Goal: Complete application form: Complete application form

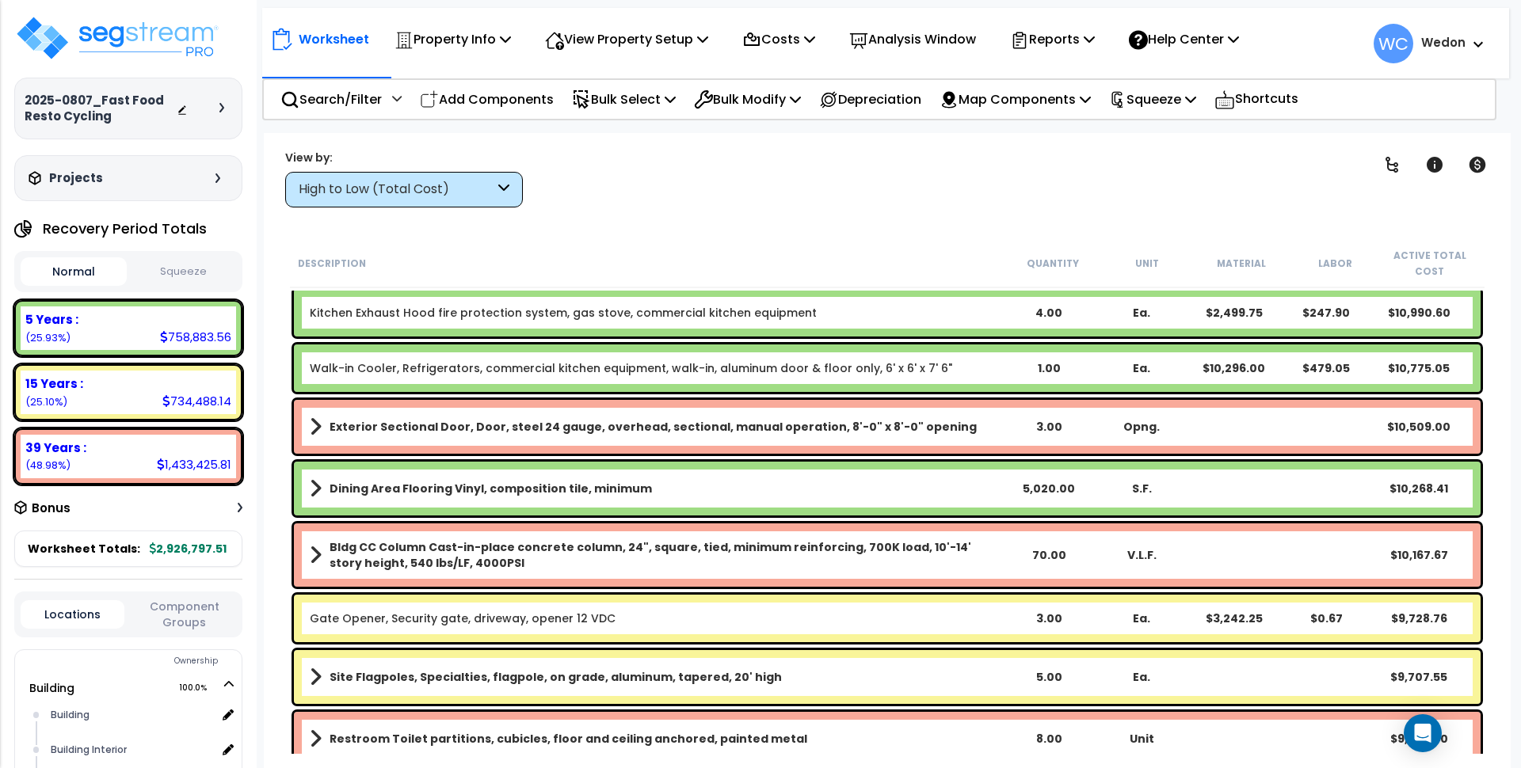
scroll to position [4662, 0]
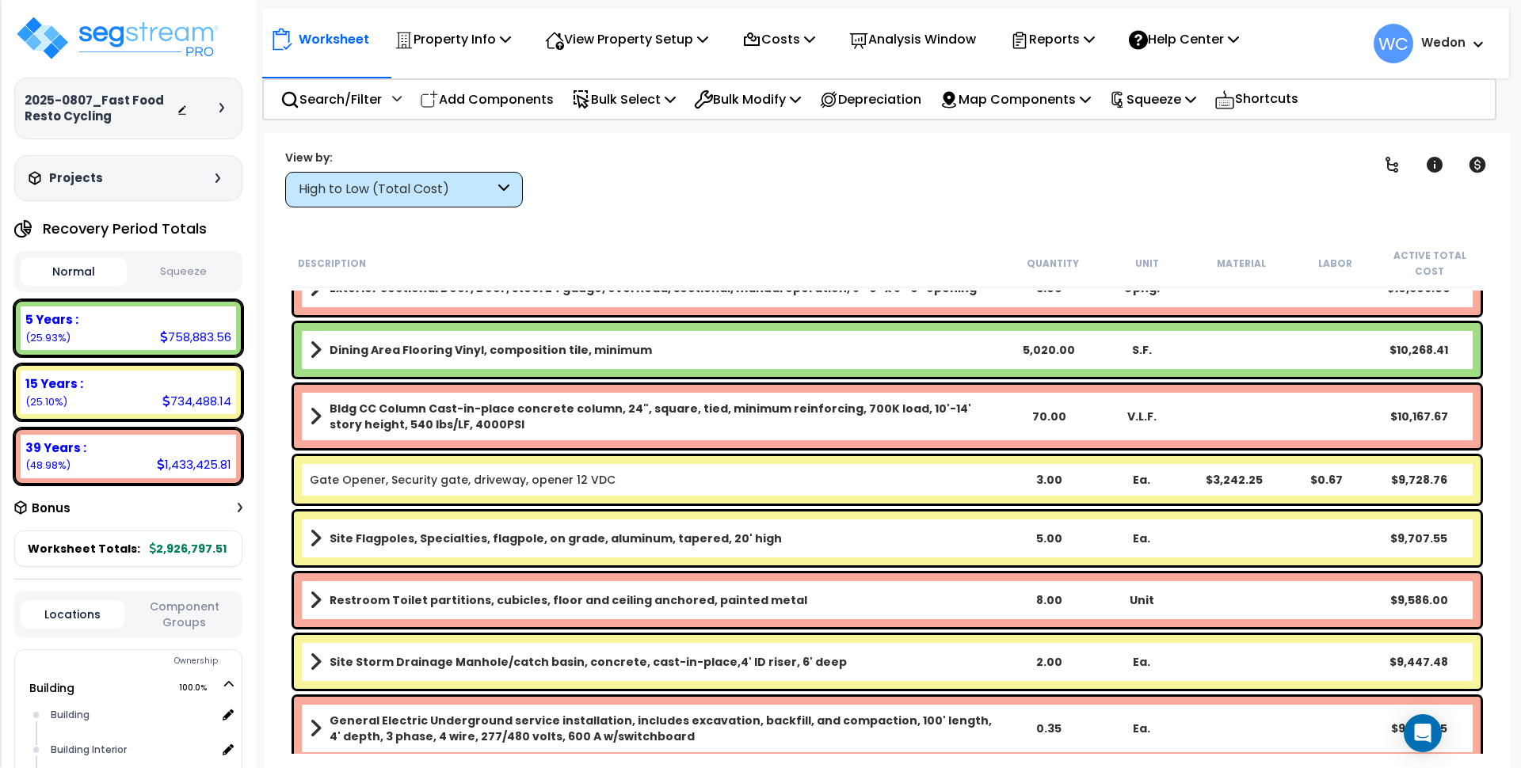
click at [504, 183] on icon at bounding box center [503, 190] width 11 height 18
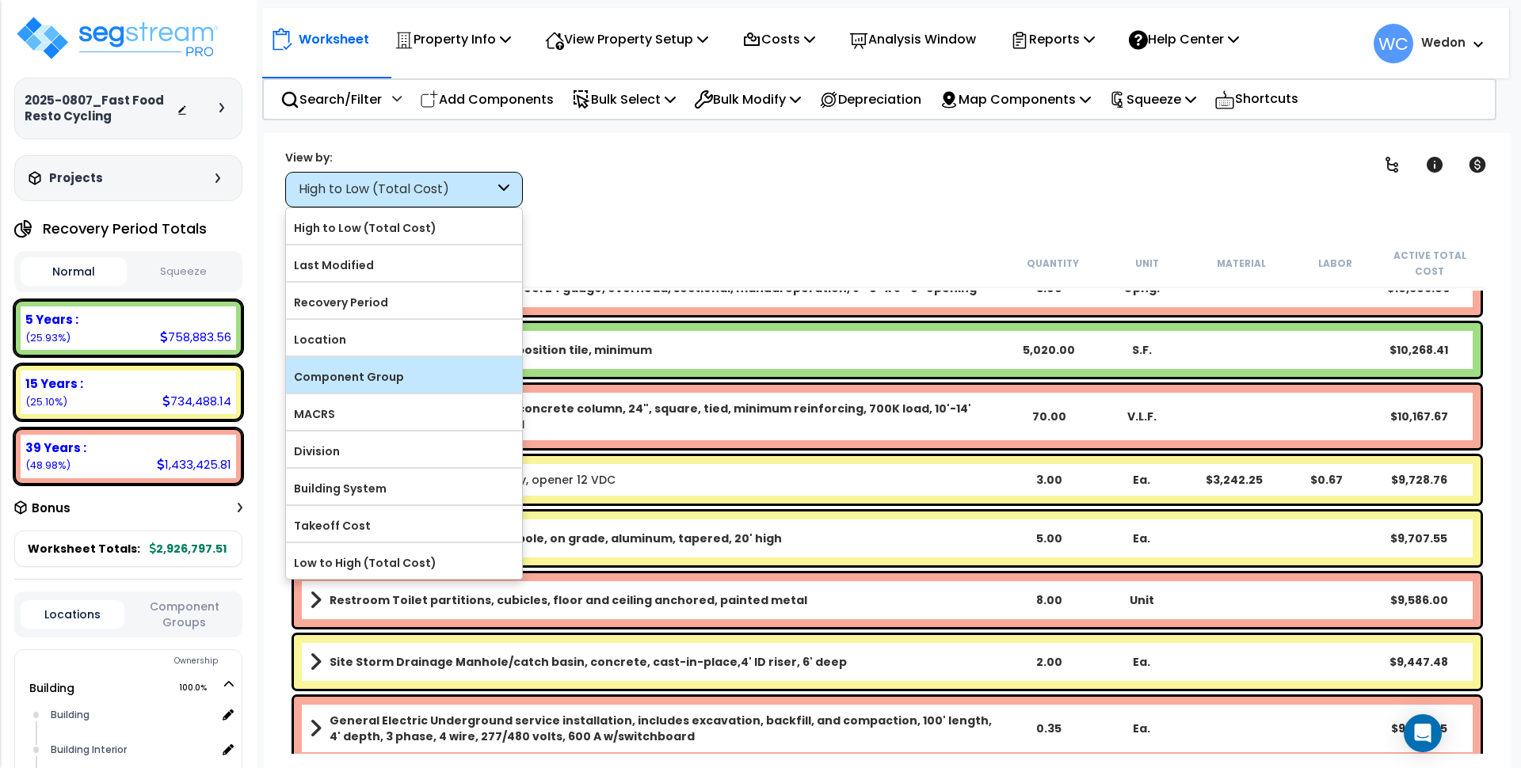
click at [381, 387] on label "Component Group" at bounding box center [404, 377] width 236 height 24
click at [0, 0] on input "Component Group" at bounding box center [0, 0] width 0 height 0
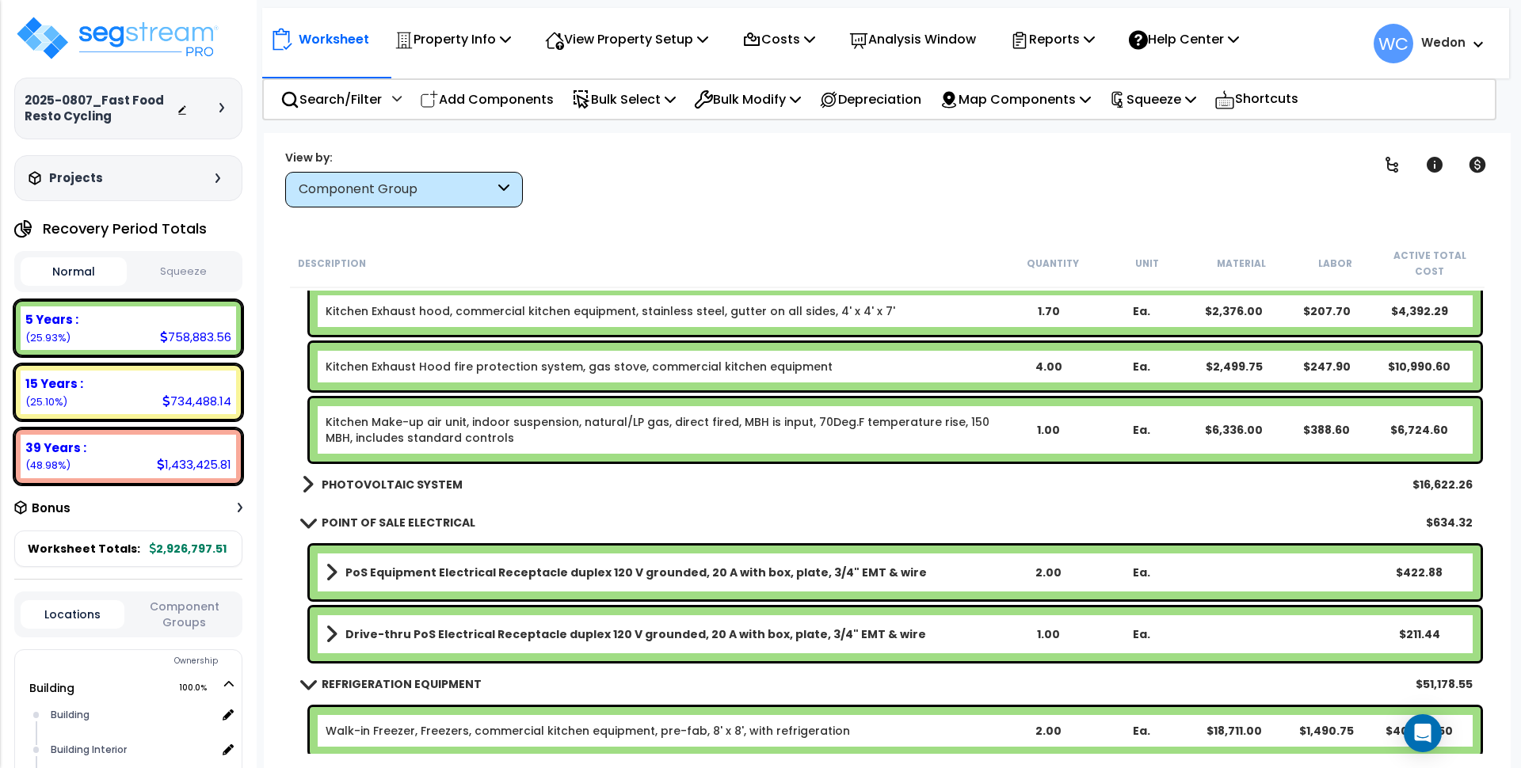
scroll to position [12662, 0]
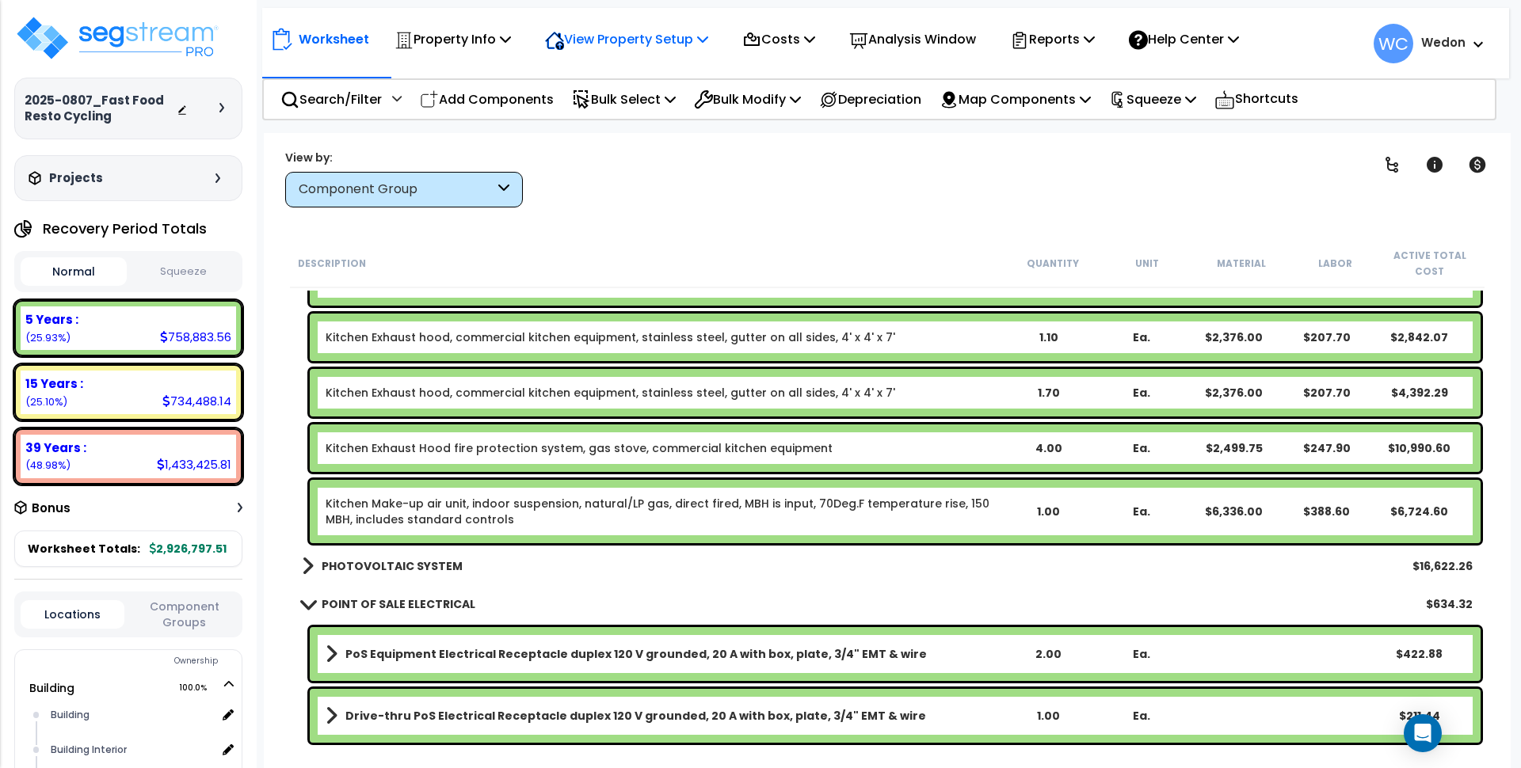
click at [511, 32] on p "View Property Setup" at bounding box center [452, 39] width 116 height 21
click at [598, 103] on link "View Questionnaire" at bounding box center [615, 109] width 157 height 32
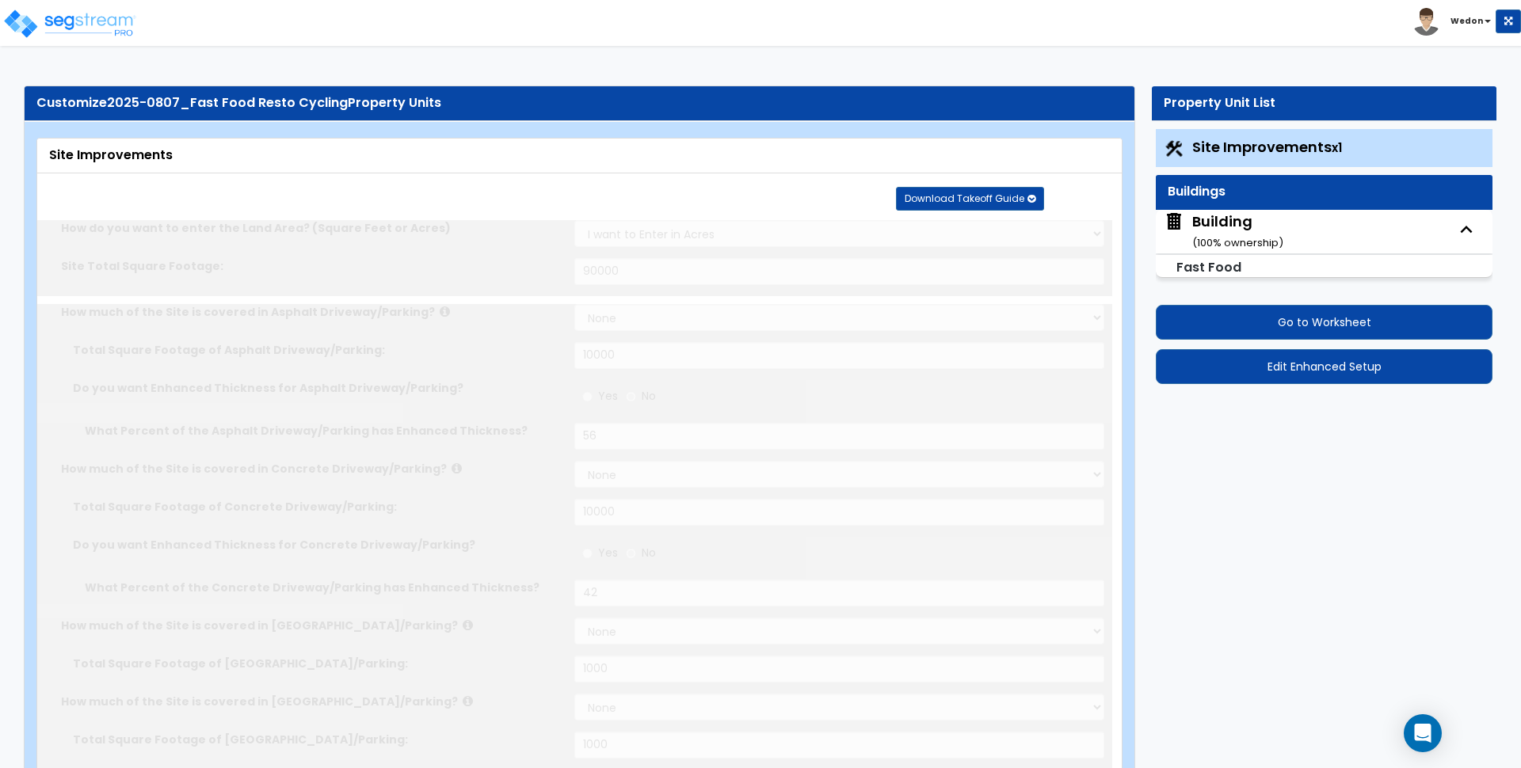
select select "2"
type input "90000"
select select "2"
type input "10000"
radio input "true"
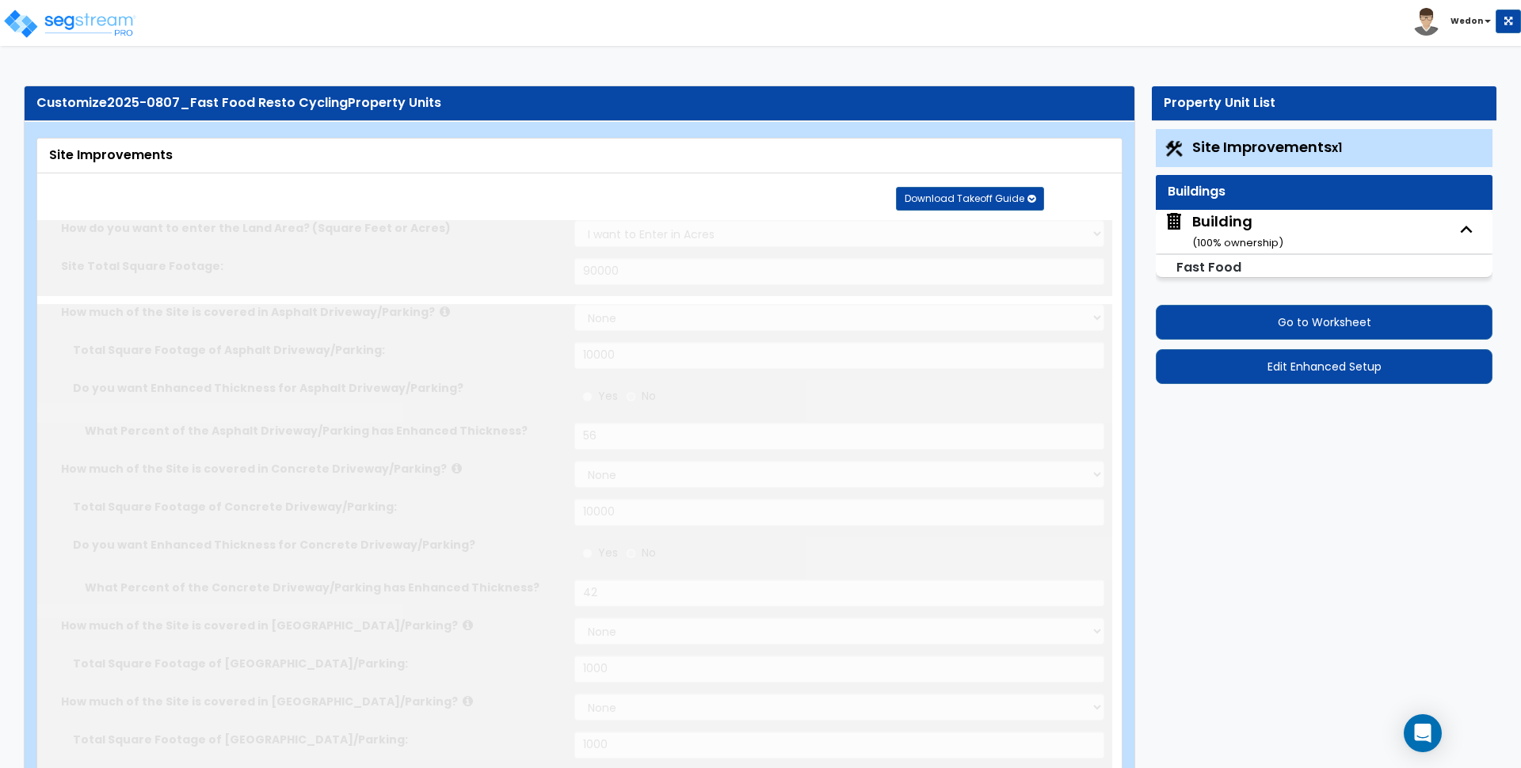
type input "56"
select select "2"
type input "10000"
radio input "true"
type input "42"
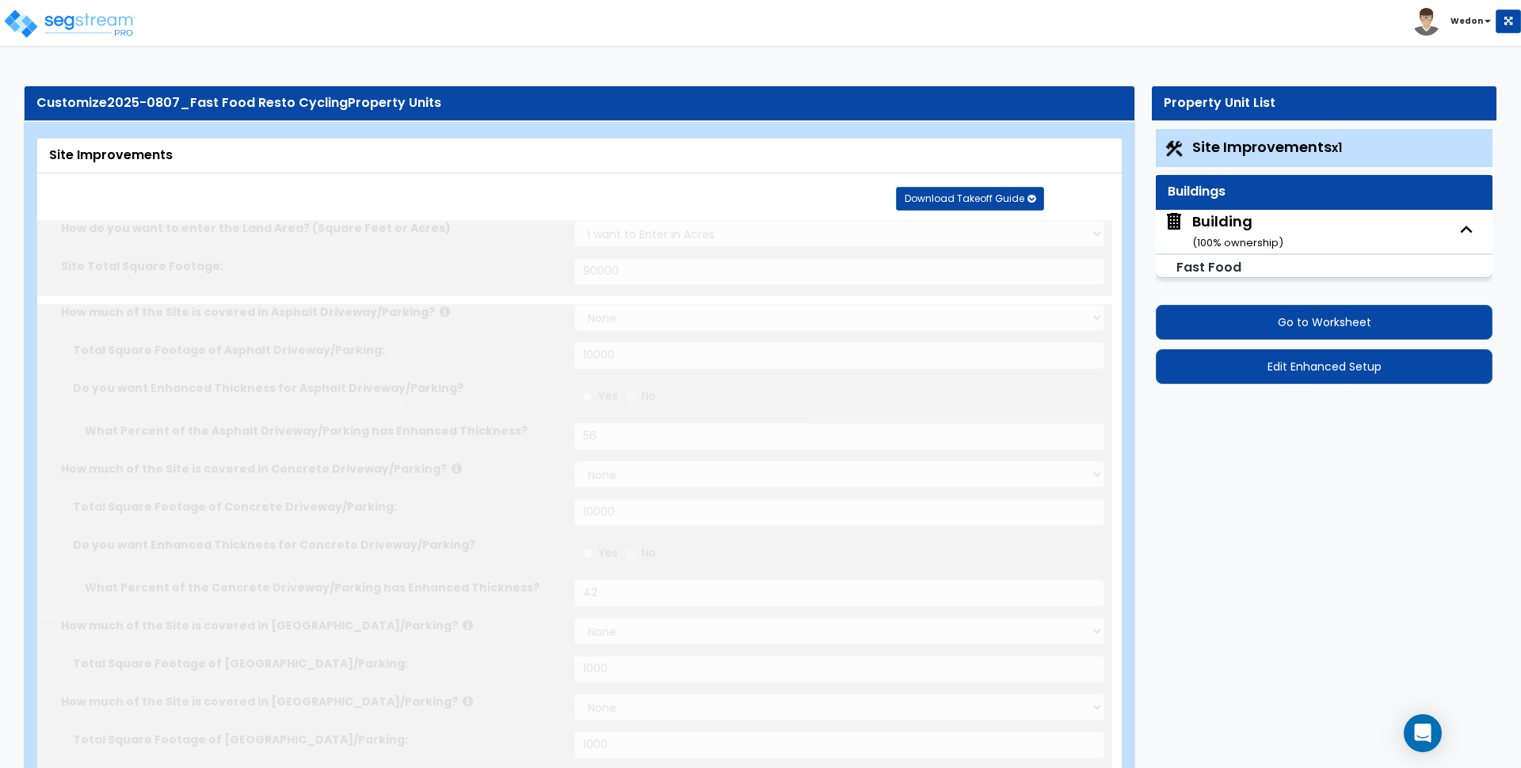
select select "2"
type input "1000"
select select "2"
type input "1000"
select select "2"
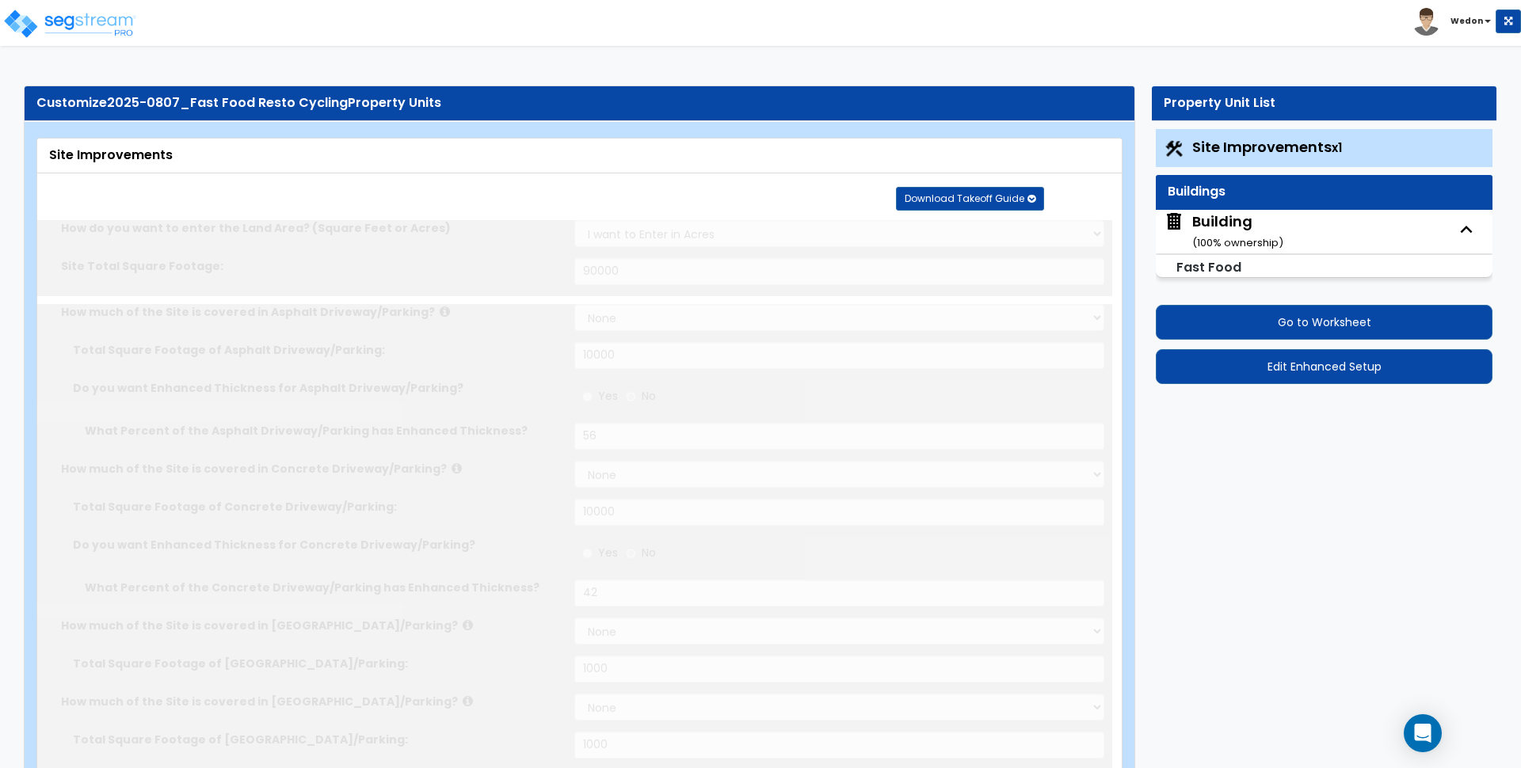
select select "2"
type input "1000"
radio input "true"
type input "6"
radio input "true"
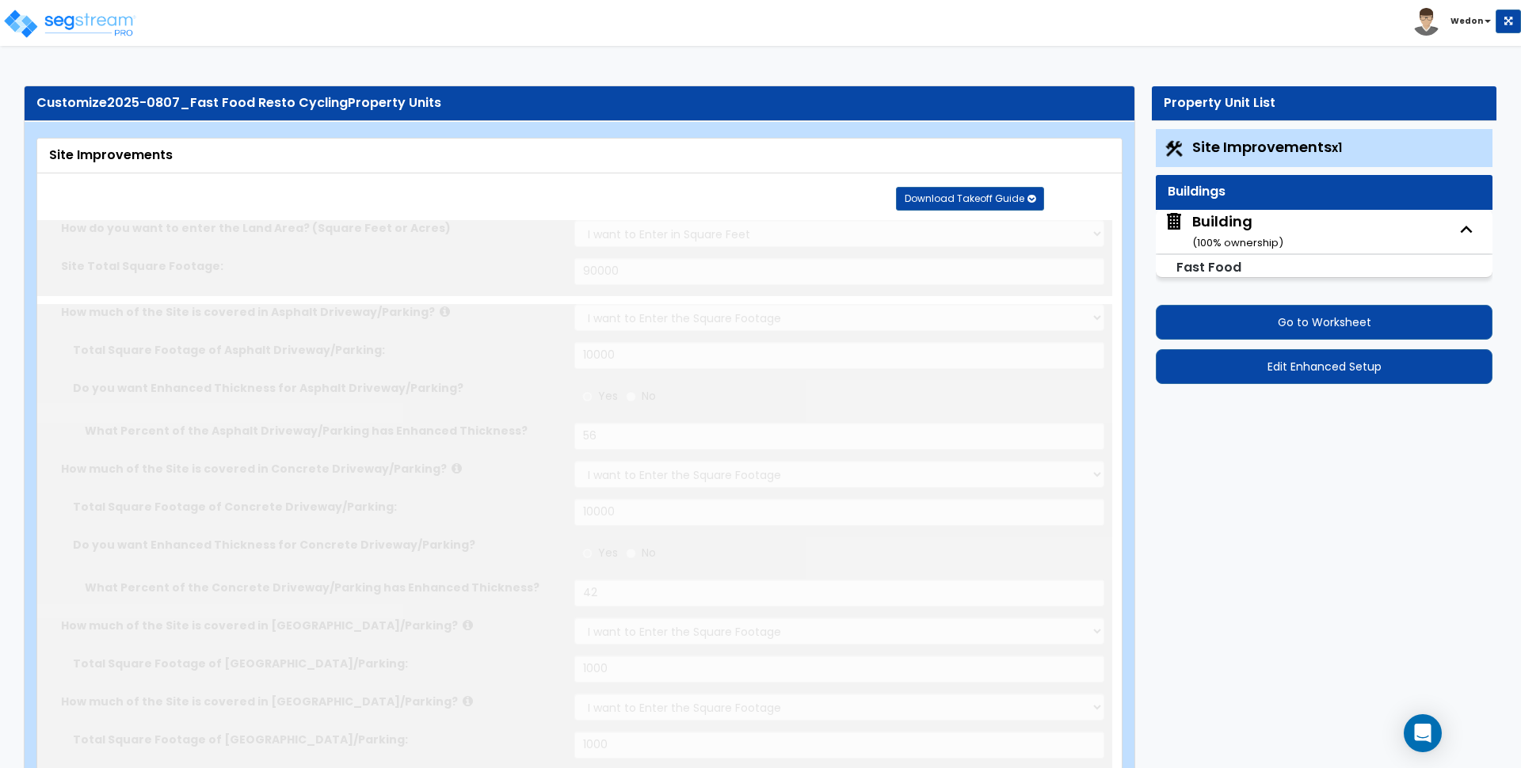
type input "48"
type input "24"
type input "12"
radio input "true"
type input "12"
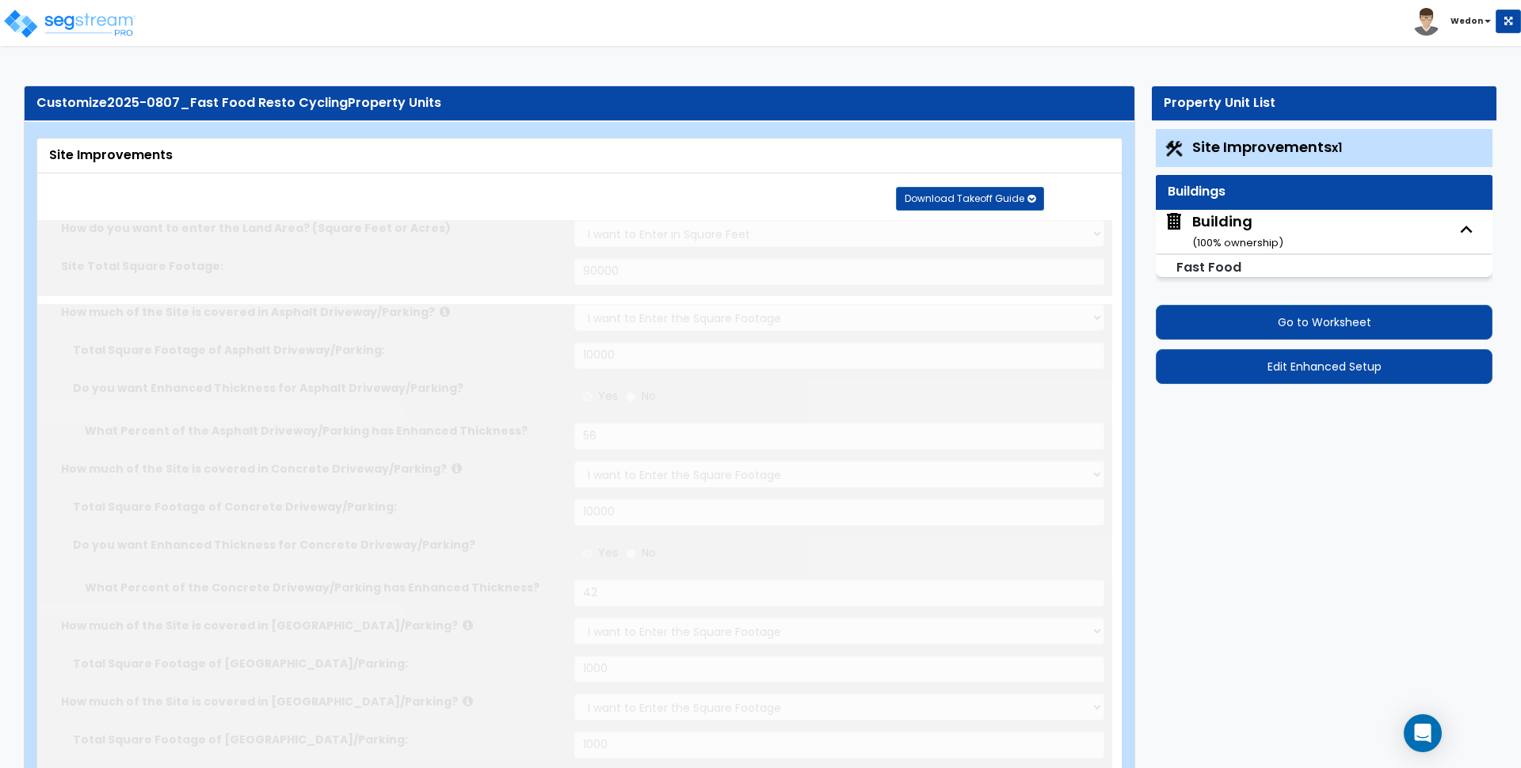
radio input "true"
select select "2"
radio input "true"
select select "2"
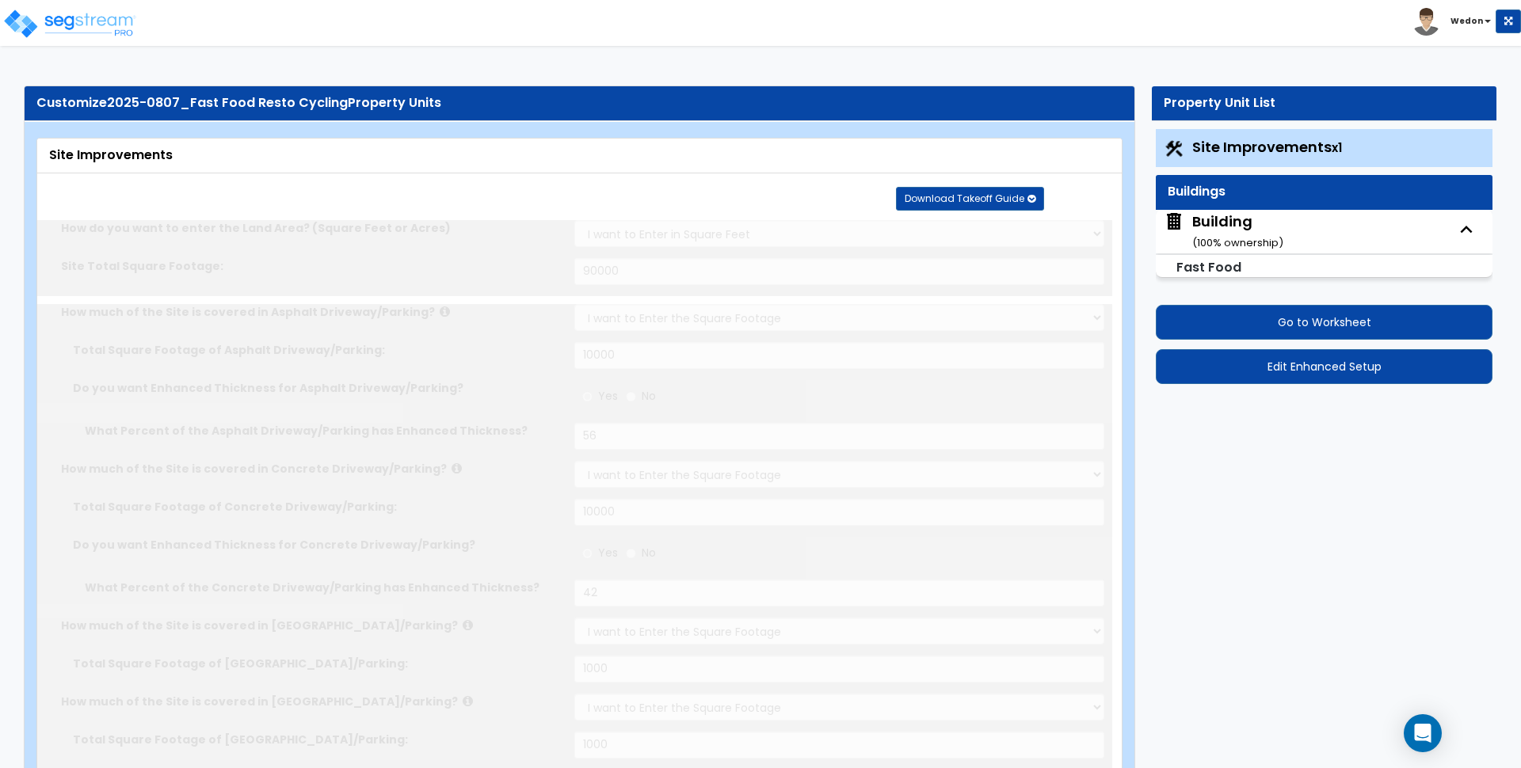
type input "4"
type input "3"
type input "2"
type input "1"
radio input "true"
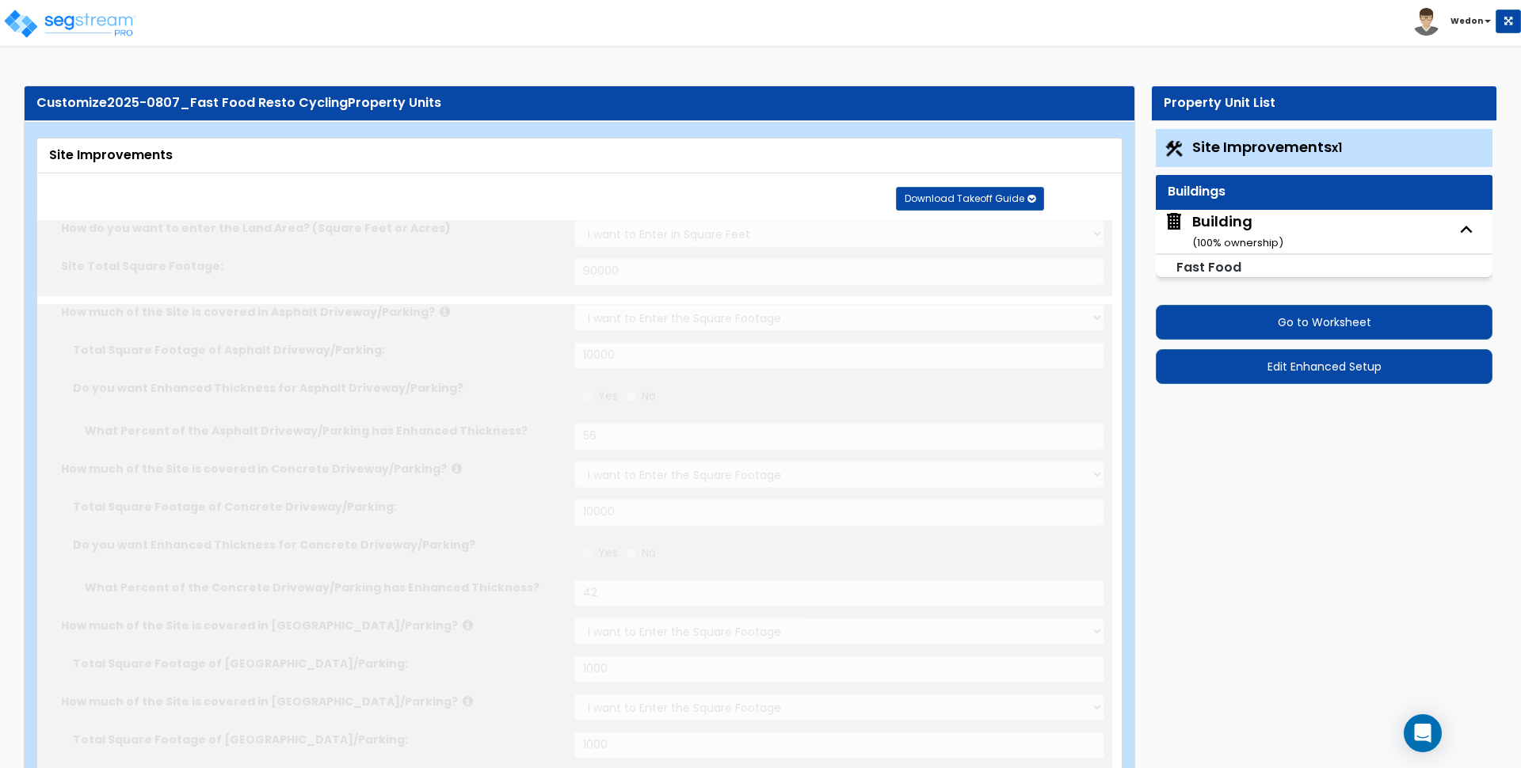
type input "12"
radio input "true"
type input "100"
radio input "true"
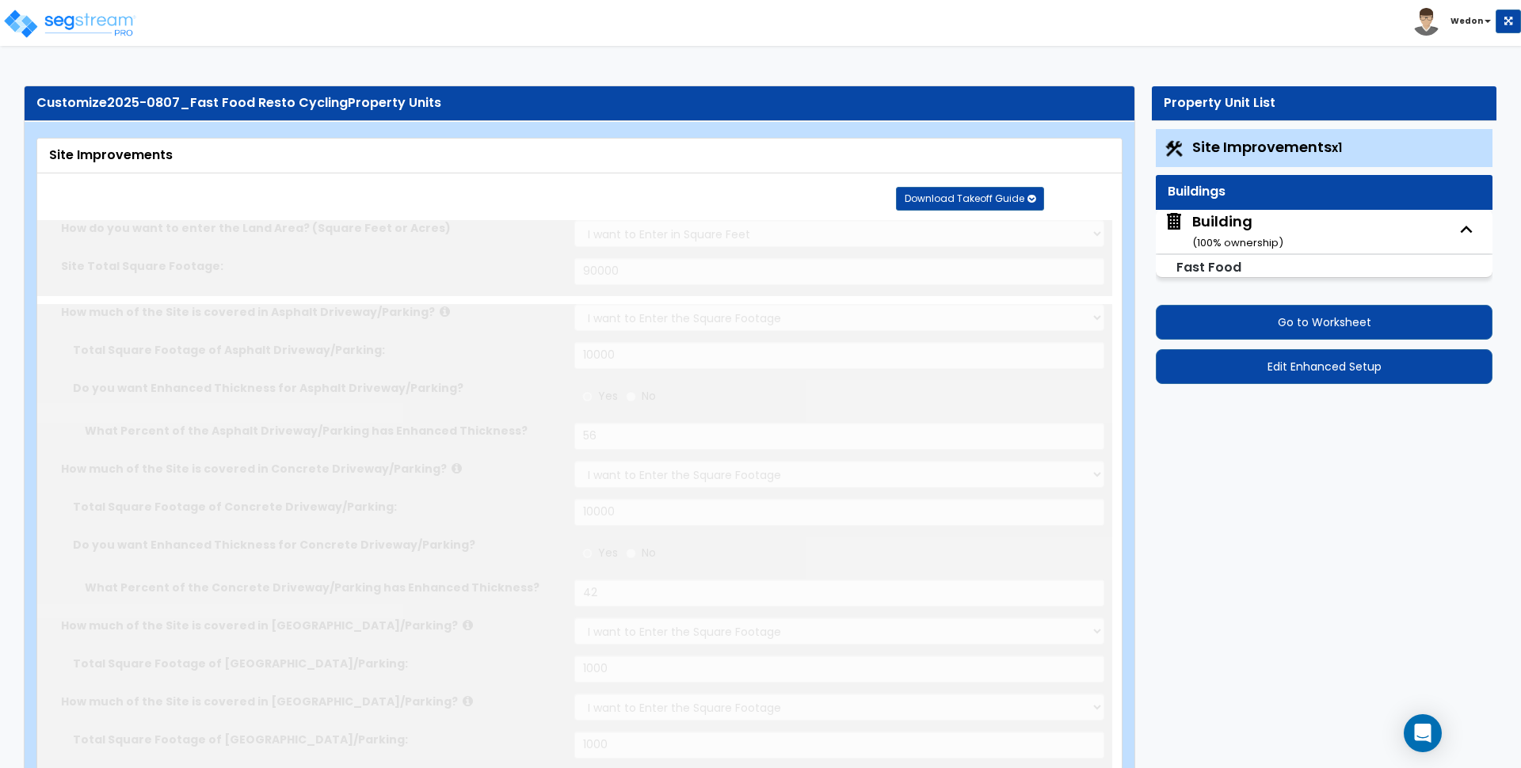
radio input "true"
type input "4"
radio input "true"
type input "10"
select select "2"
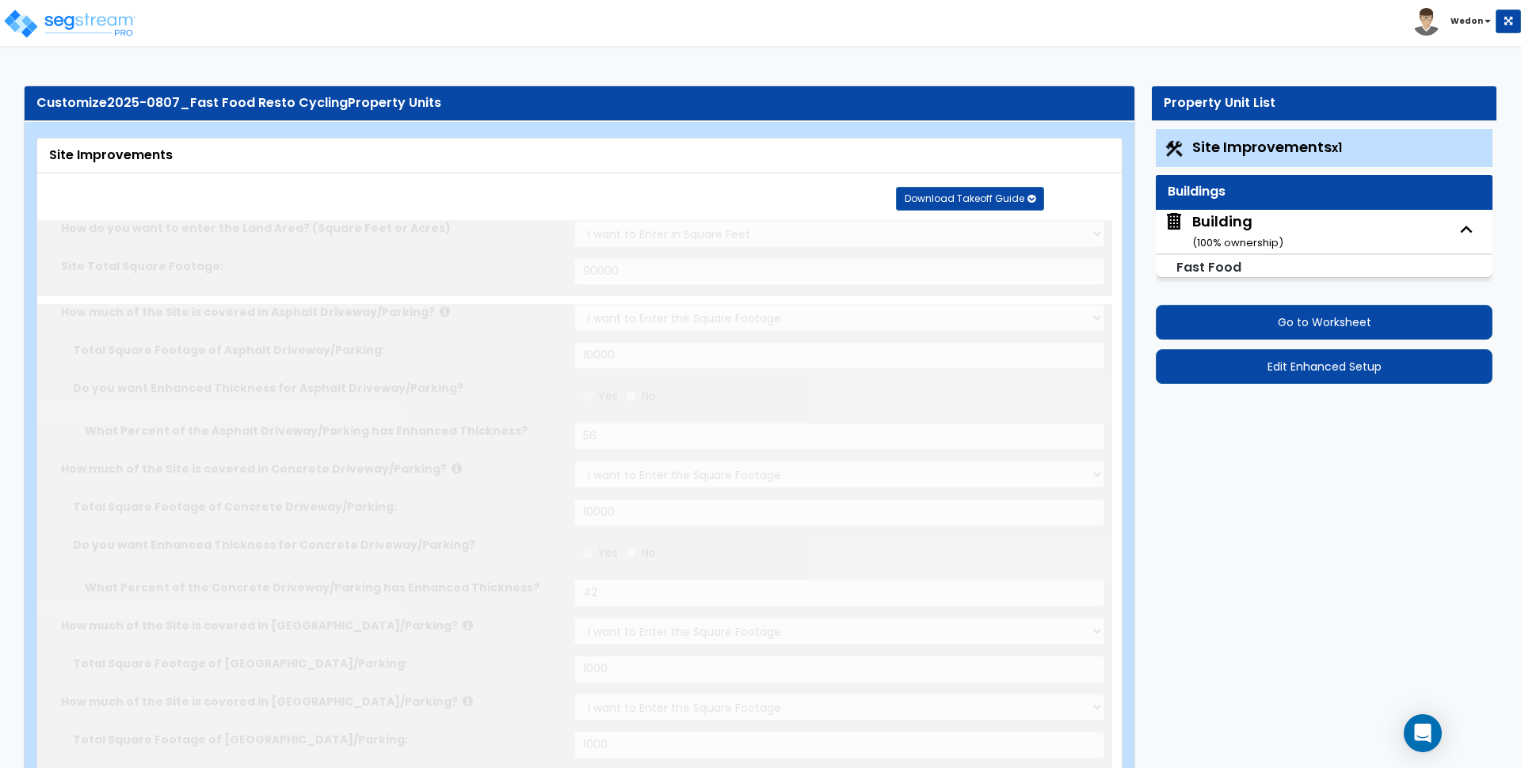
radio input "true"
select select "1"
select select "2"
radio input "true"
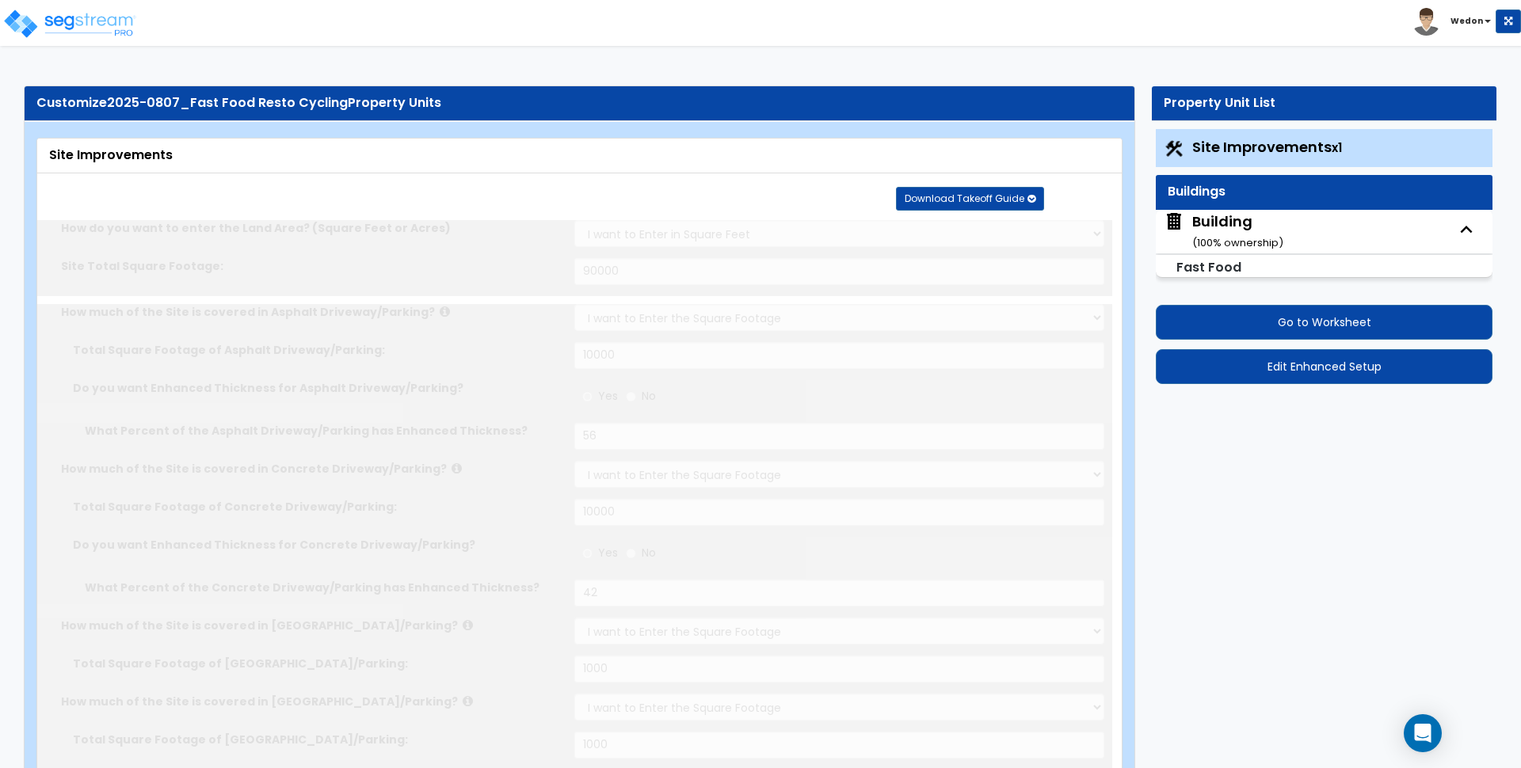
select select "1"
select select "3"
select select "2"
type input "25"
select select "4"
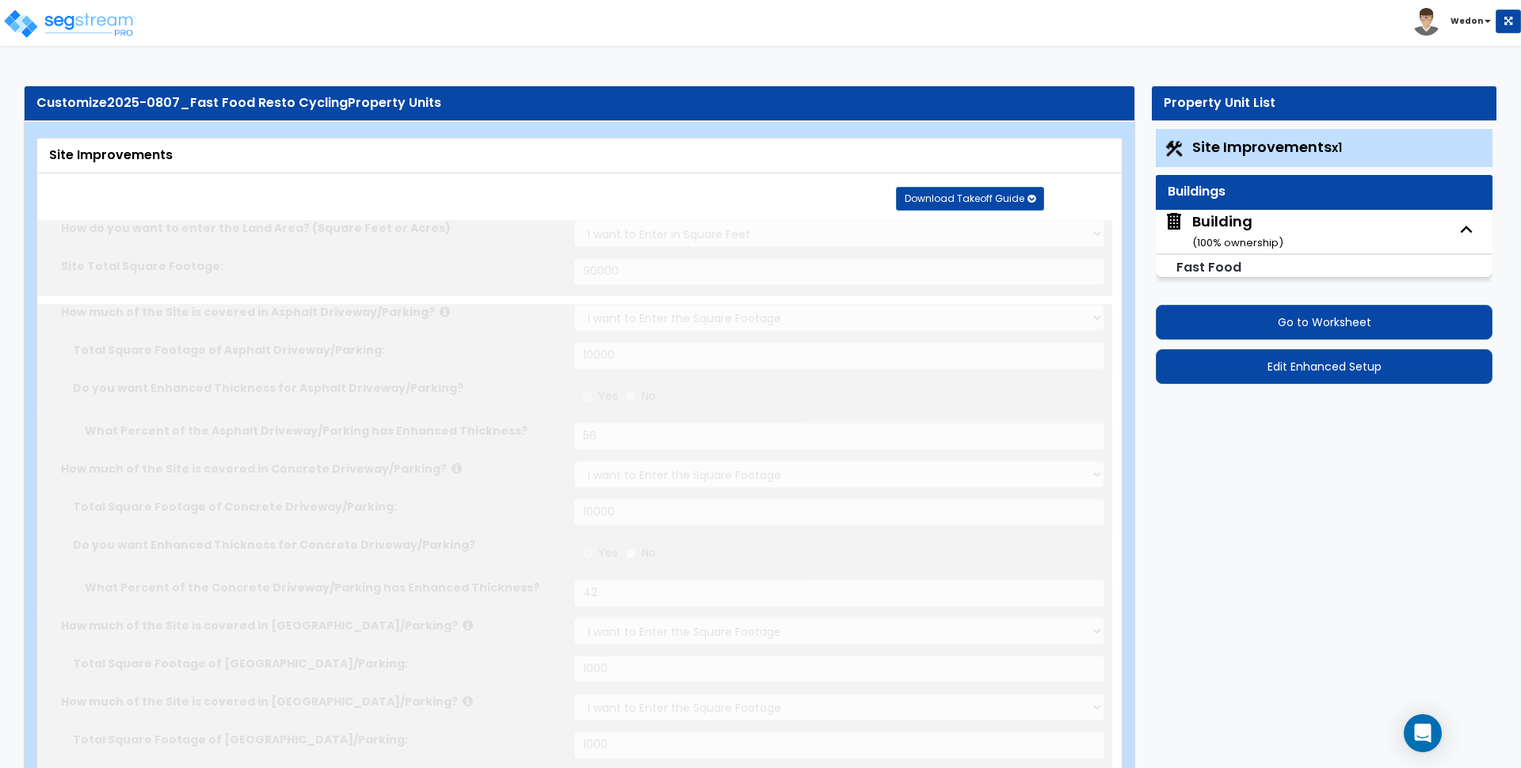
type input "25"
select select "8"
radio input "true"
type input "12"
radio input "true"
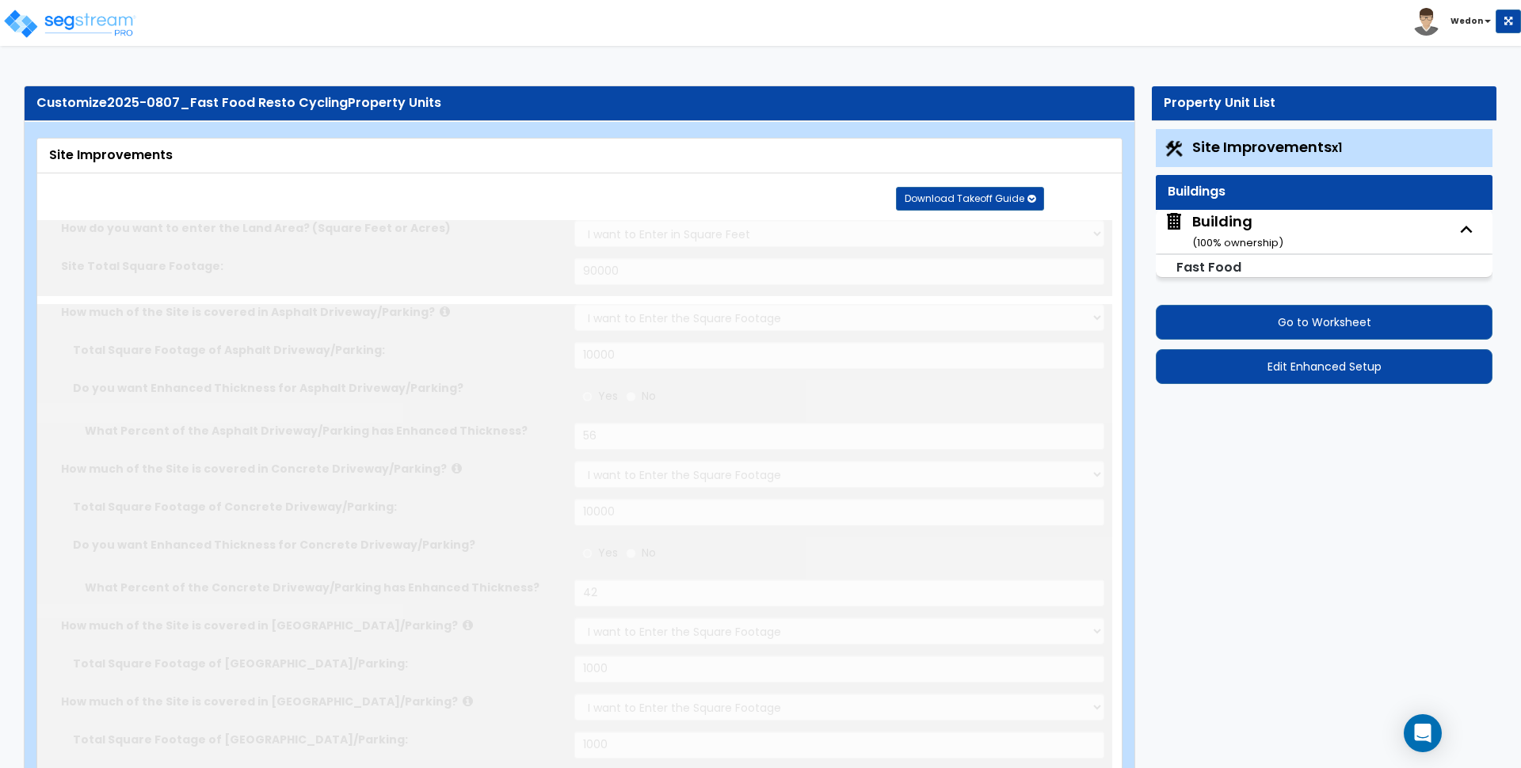
select select "2"
type input "300"
radio input "true"
type input "200"
radio input "true"
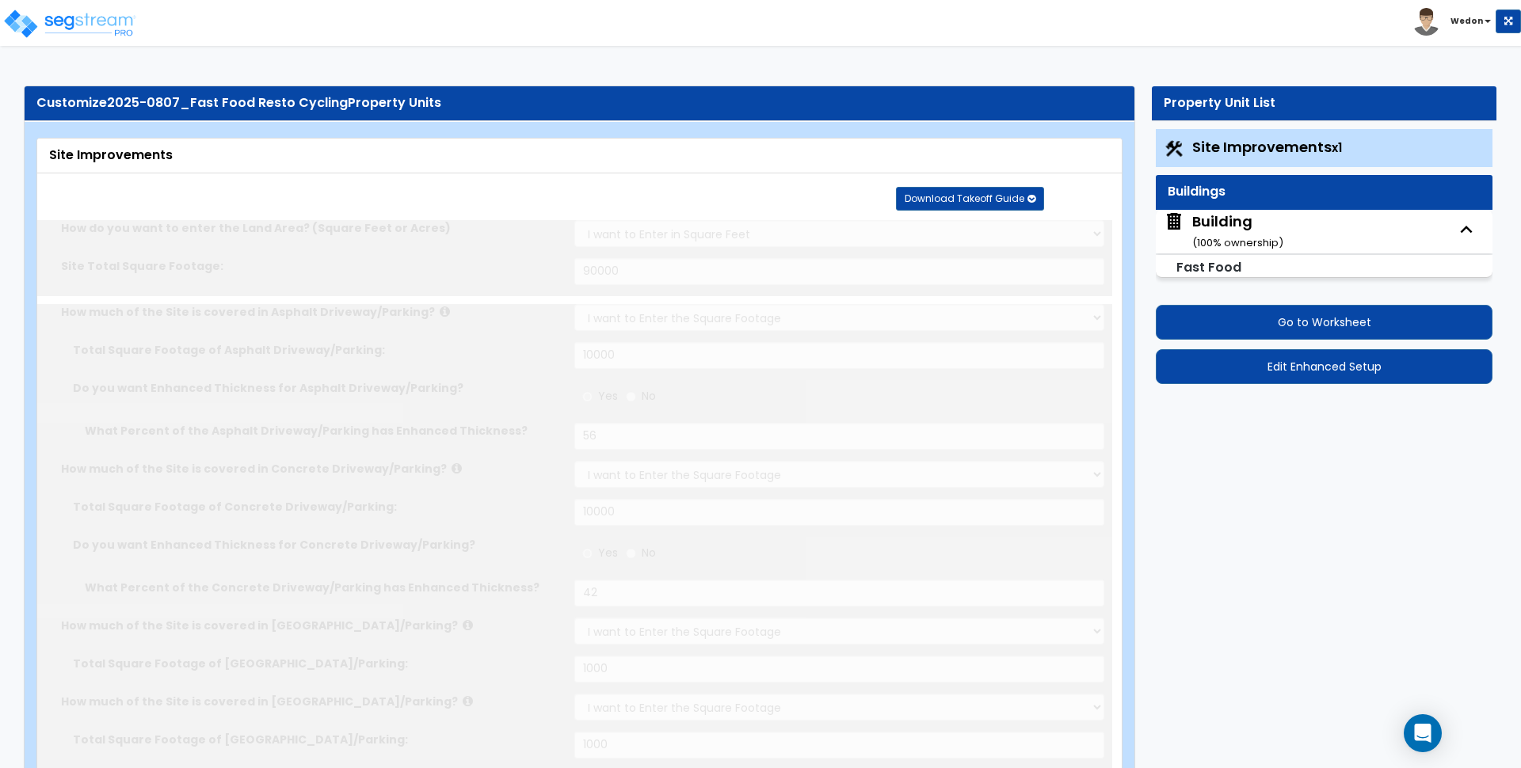
select select "2"
type input "12"
radio input "true"
select select "2"
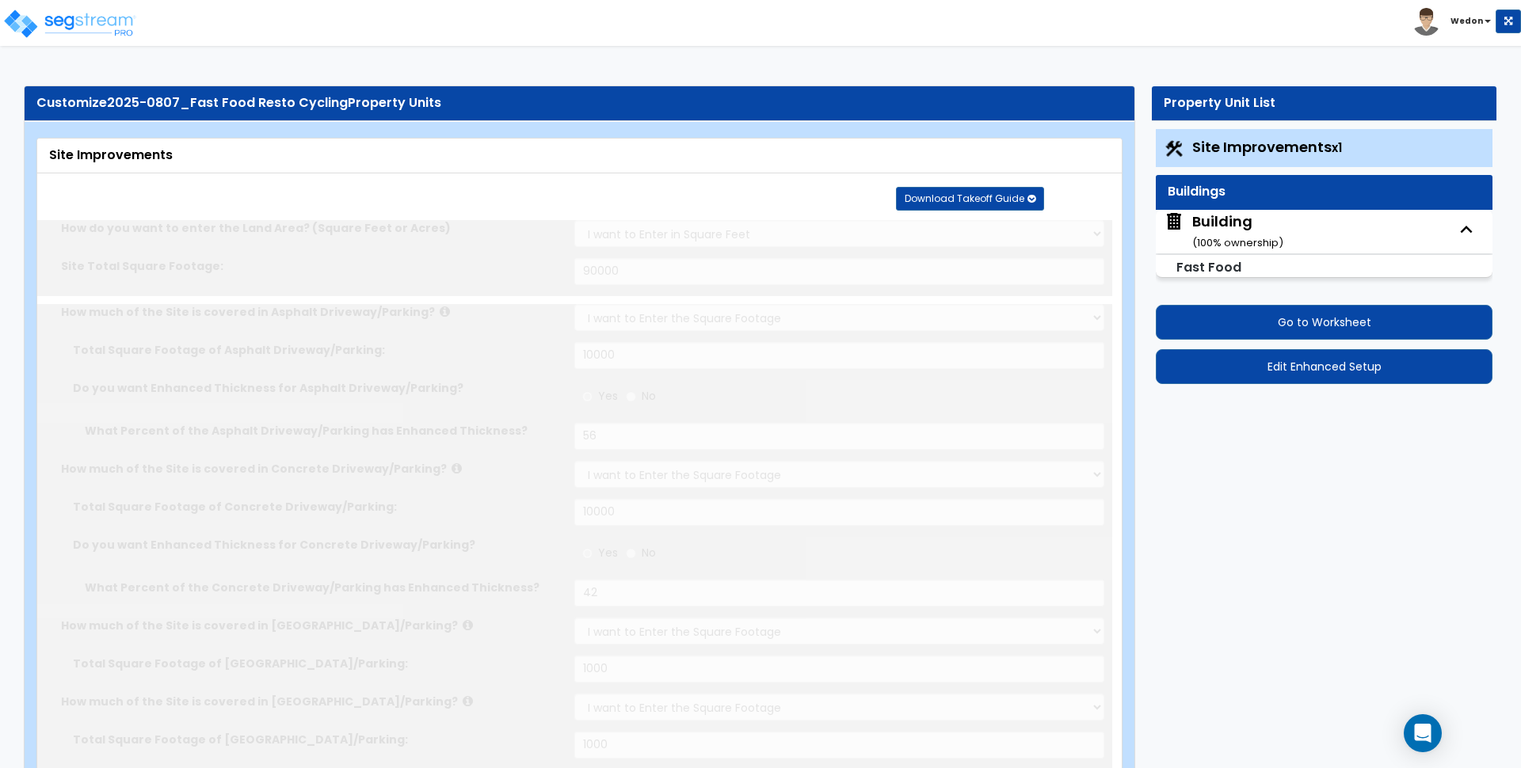
radio input "true"
type input "12"
radio input "true"
select select "3"
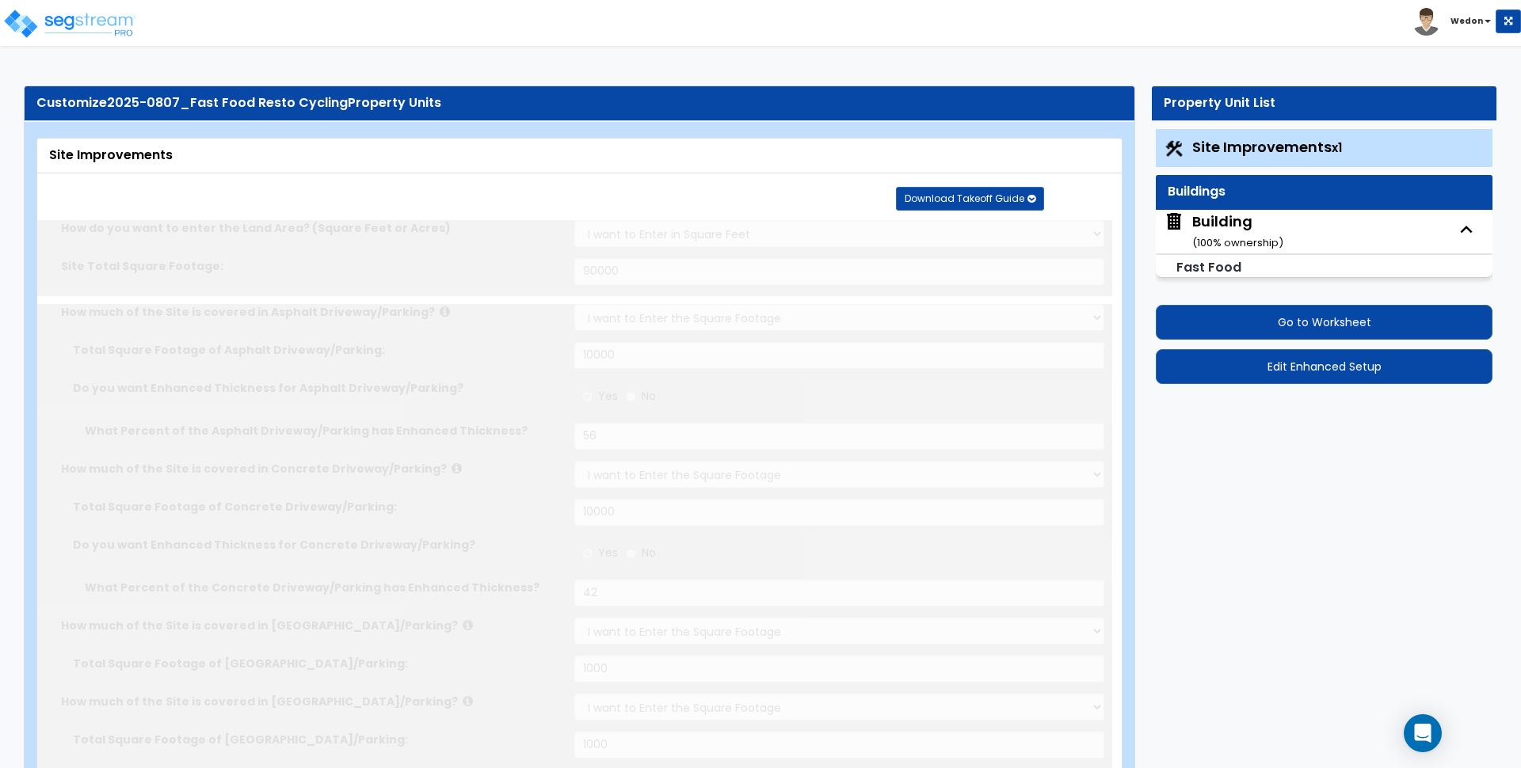
radio input "true"
select select "2"
type input "100"
radio input "true"
type input "100"
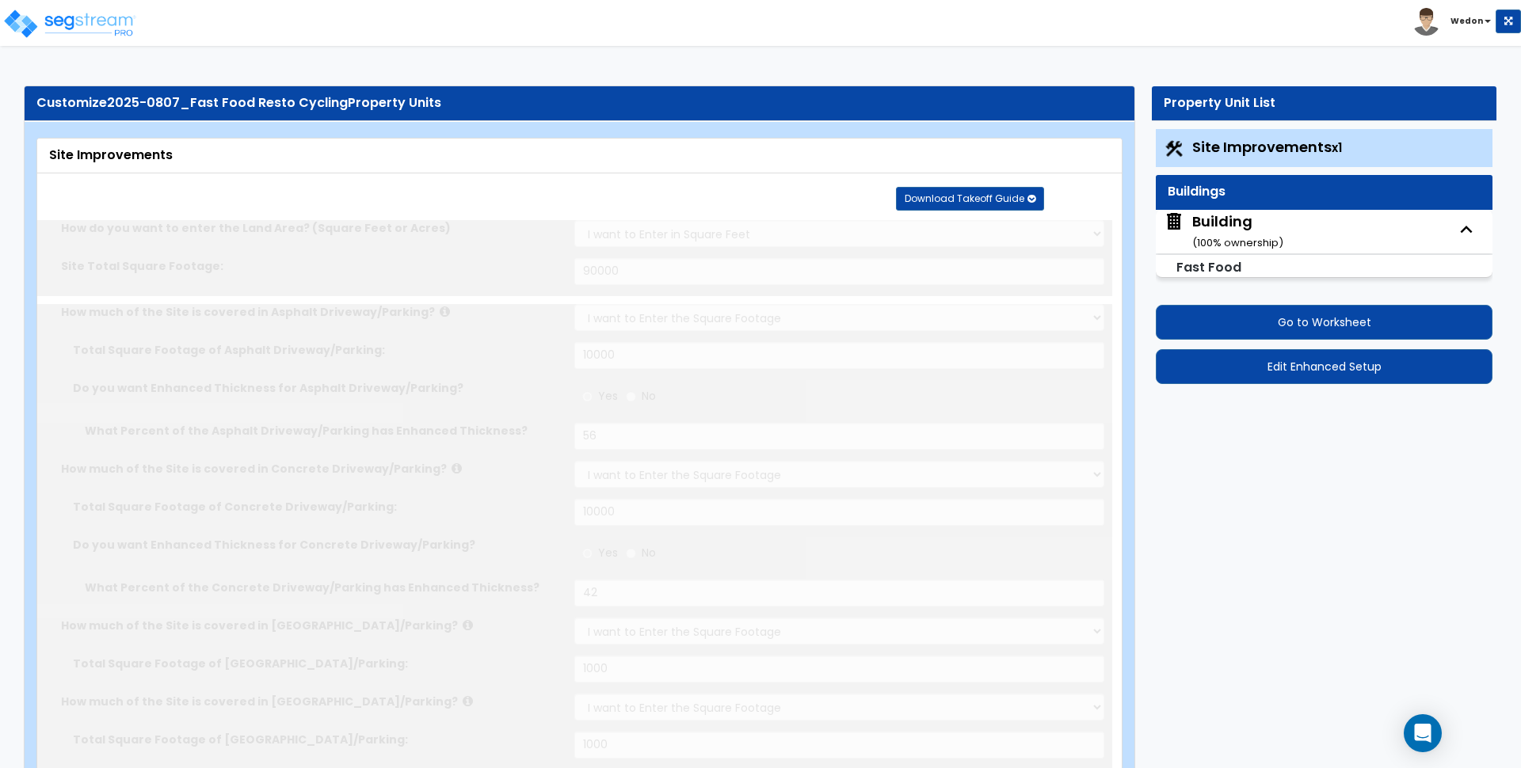
radio input "true"
type input "200"
radio input "true"
select select "4"
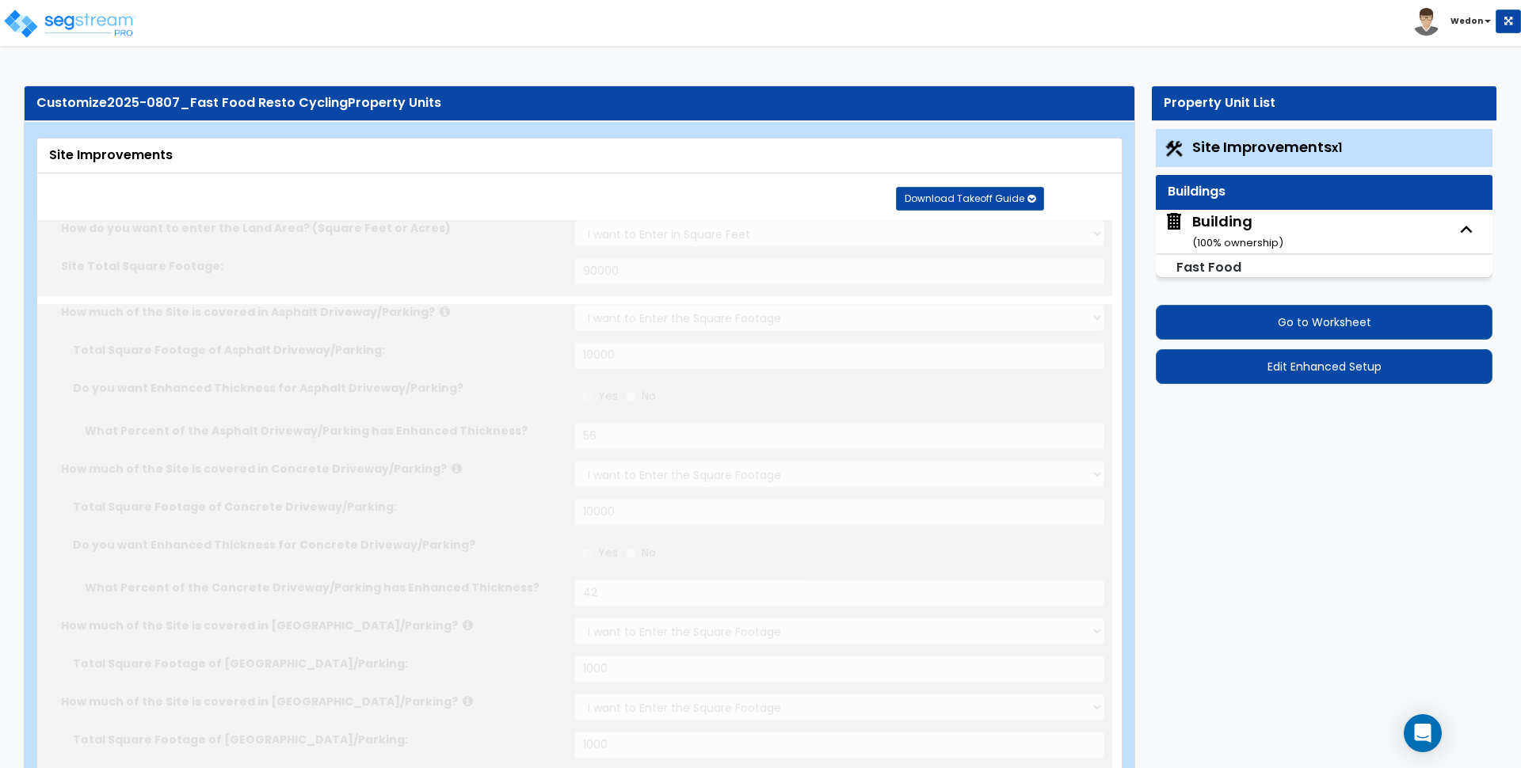
type input "24"
radio input "true"
type input "25"
radio input "true"
type input "25"
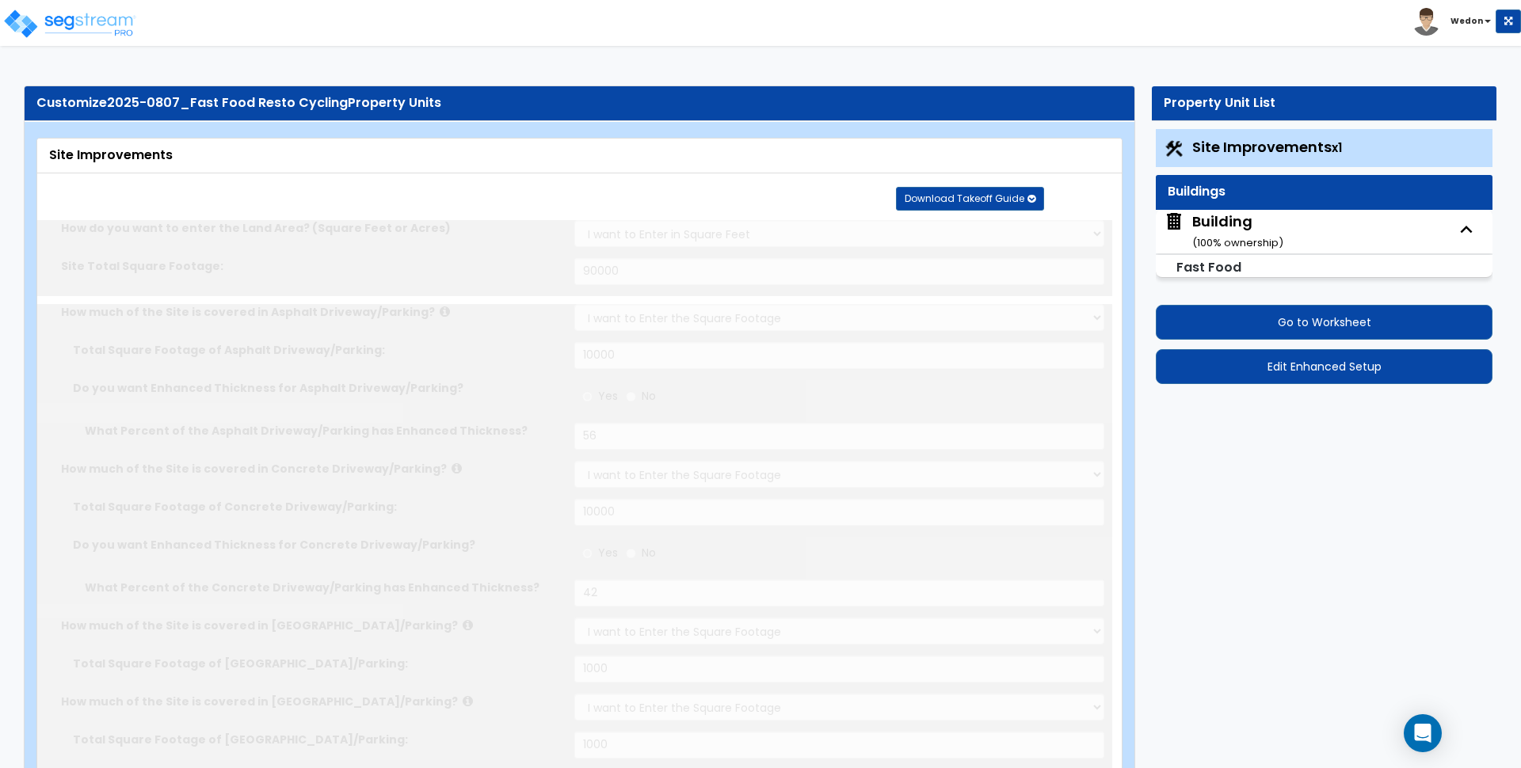
radio input "true"
type input "4"
type input "25"
radio input "true"
type input "4"
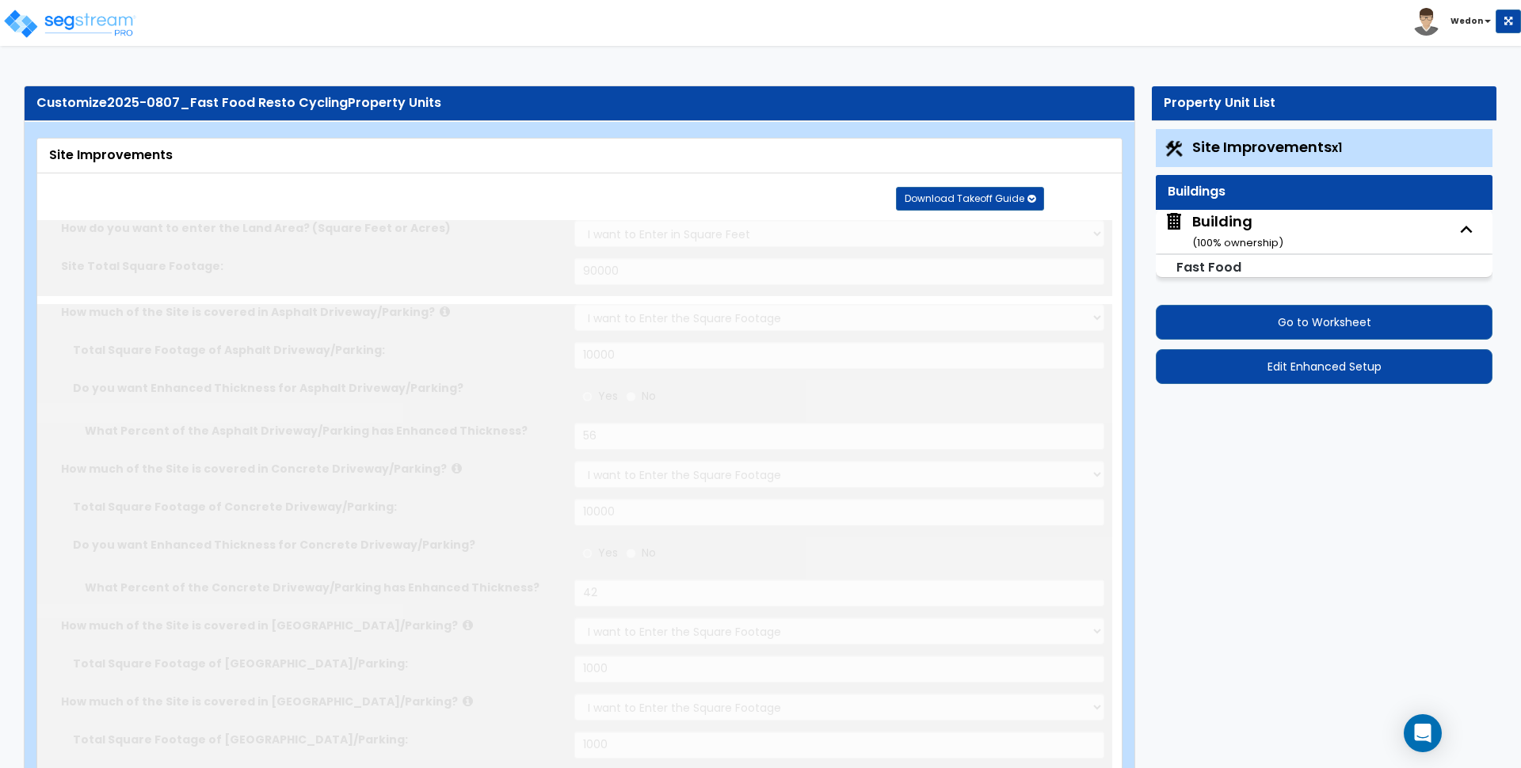
type input "25"
radio input "true"
type input "4"
type input "25"
radio input "true"
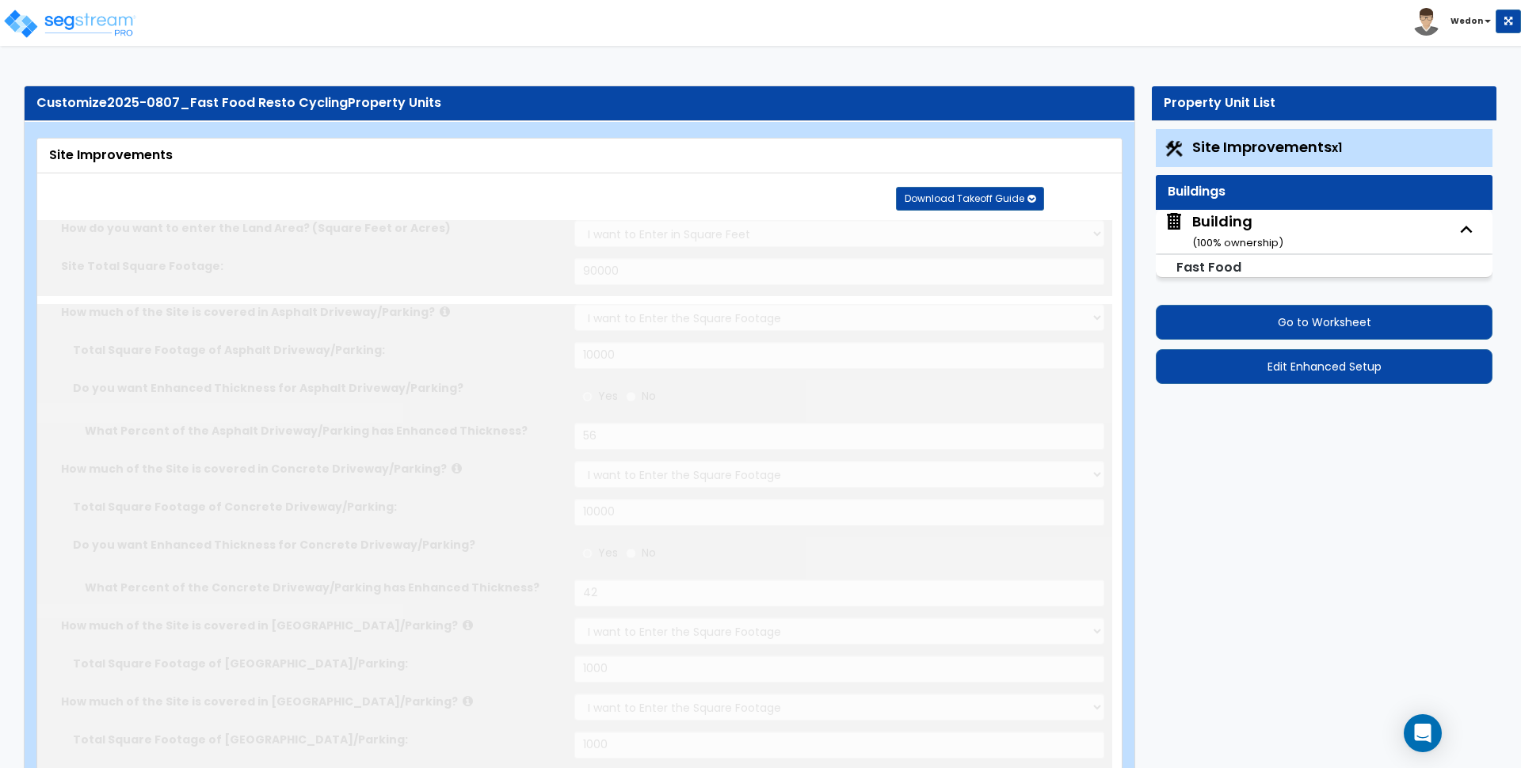
type input "4"
type input "25"
radio input "true"
select select "3"
radio input "true"
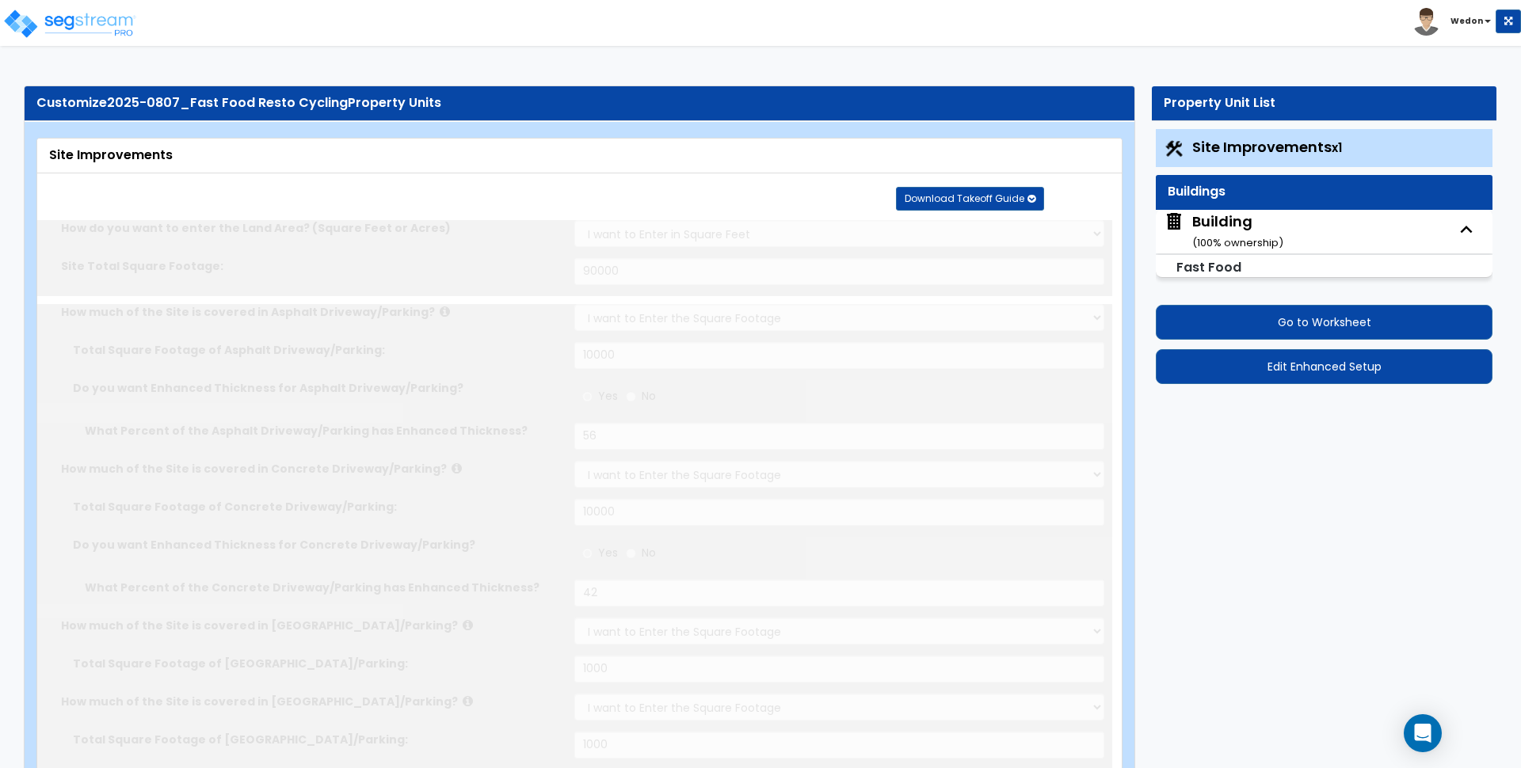
select select "3"
radio input "true"
select select "3"
select select "7"
type input "3"
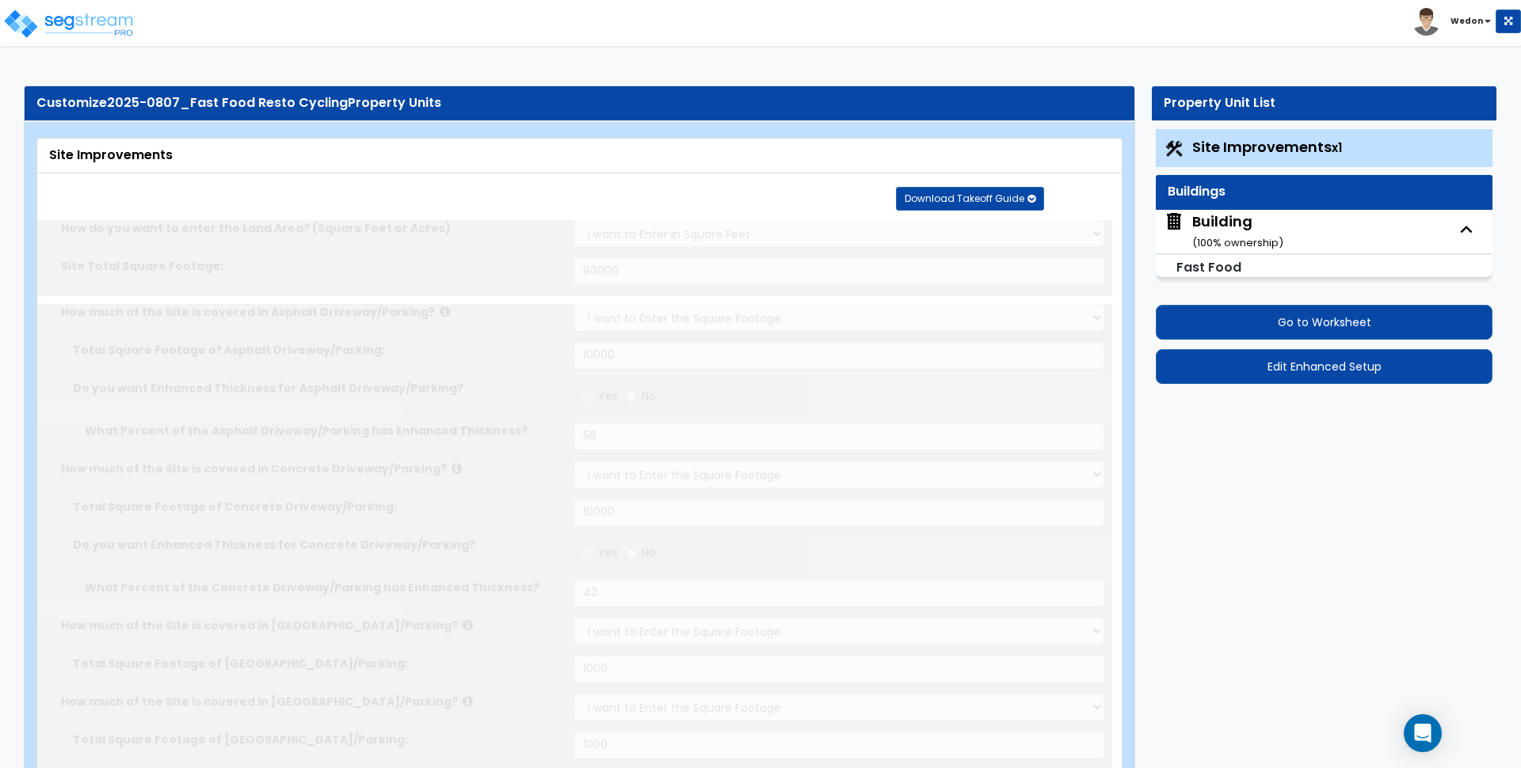
select select "8"
type input "2"
select select "9"
type input "1"
radio input "true"
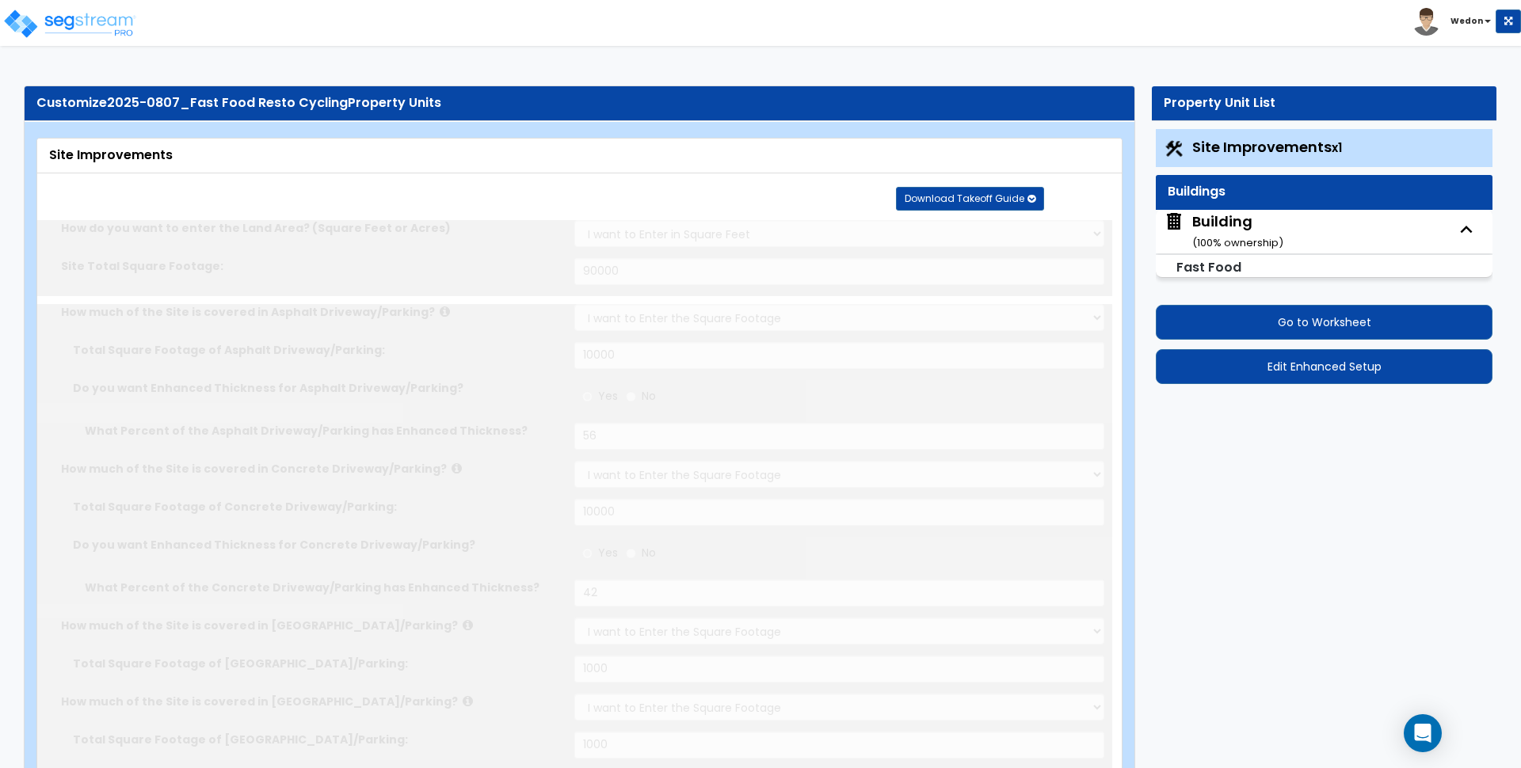
select select "2"
select select "3"
select select "1"
select select "2"
select select "3"
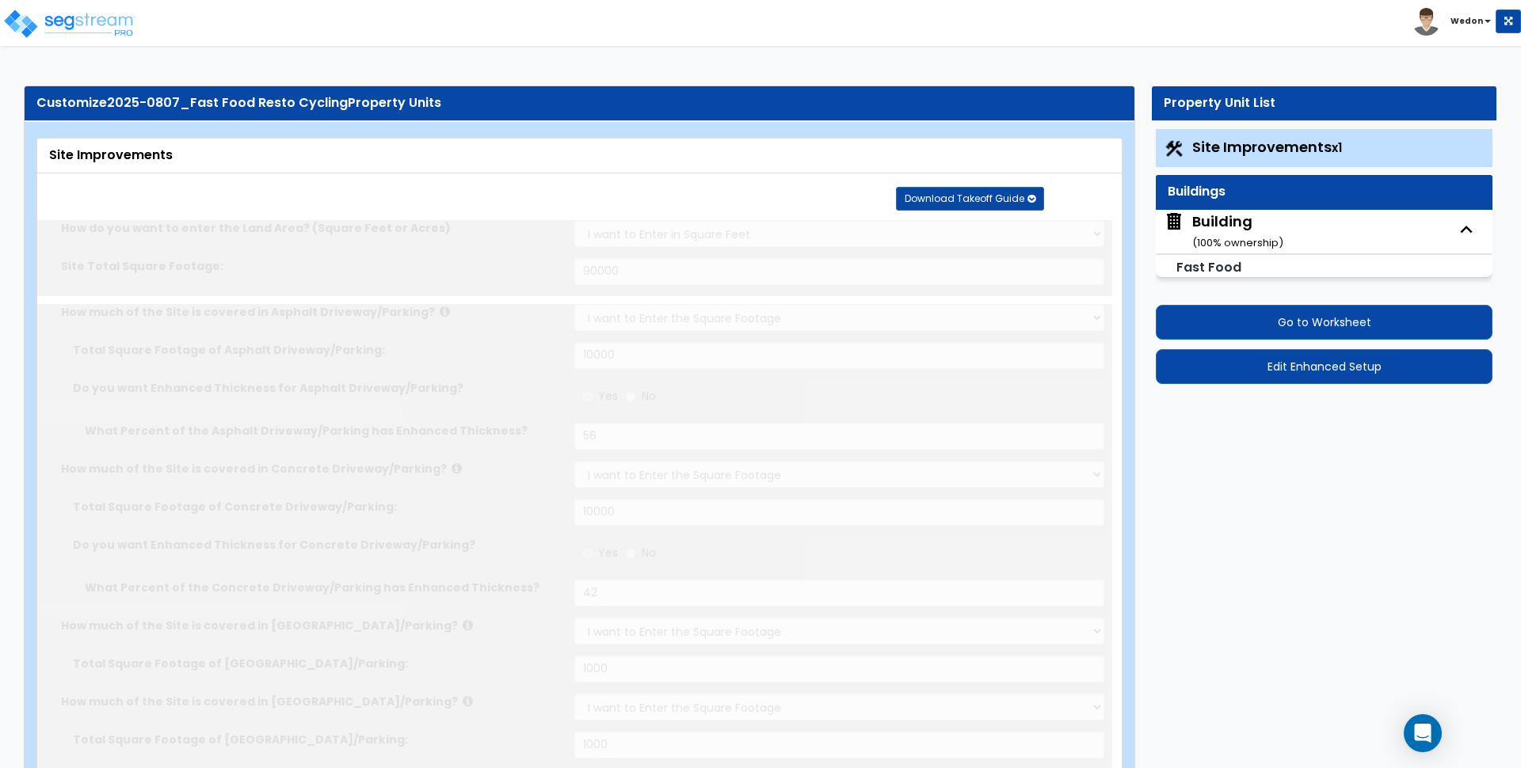
radio input "true"
type input "3"
radio input "true"
type input "4"
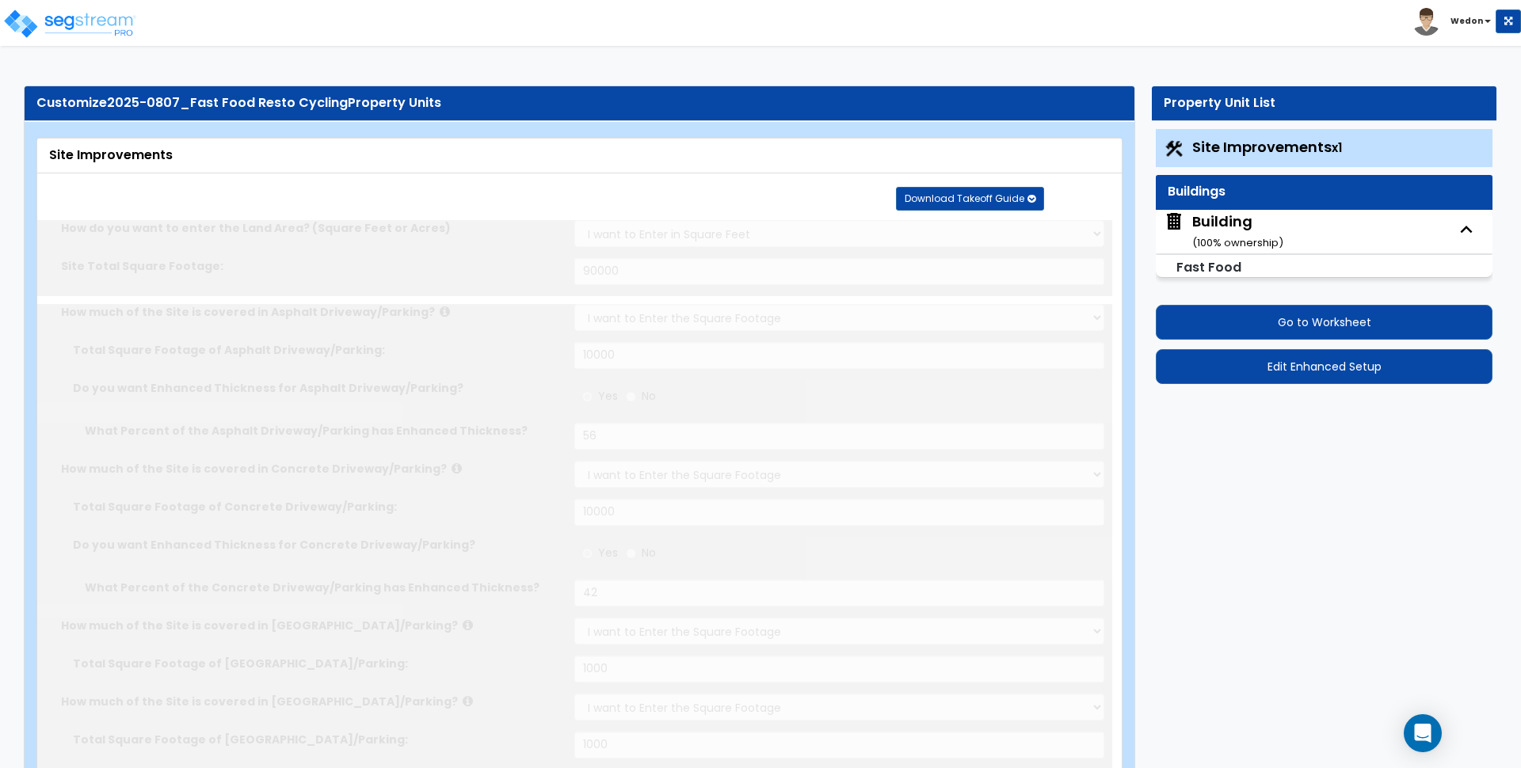
type input "25"
radio input "true"
type input "4"
type input "25"
radio input "true"
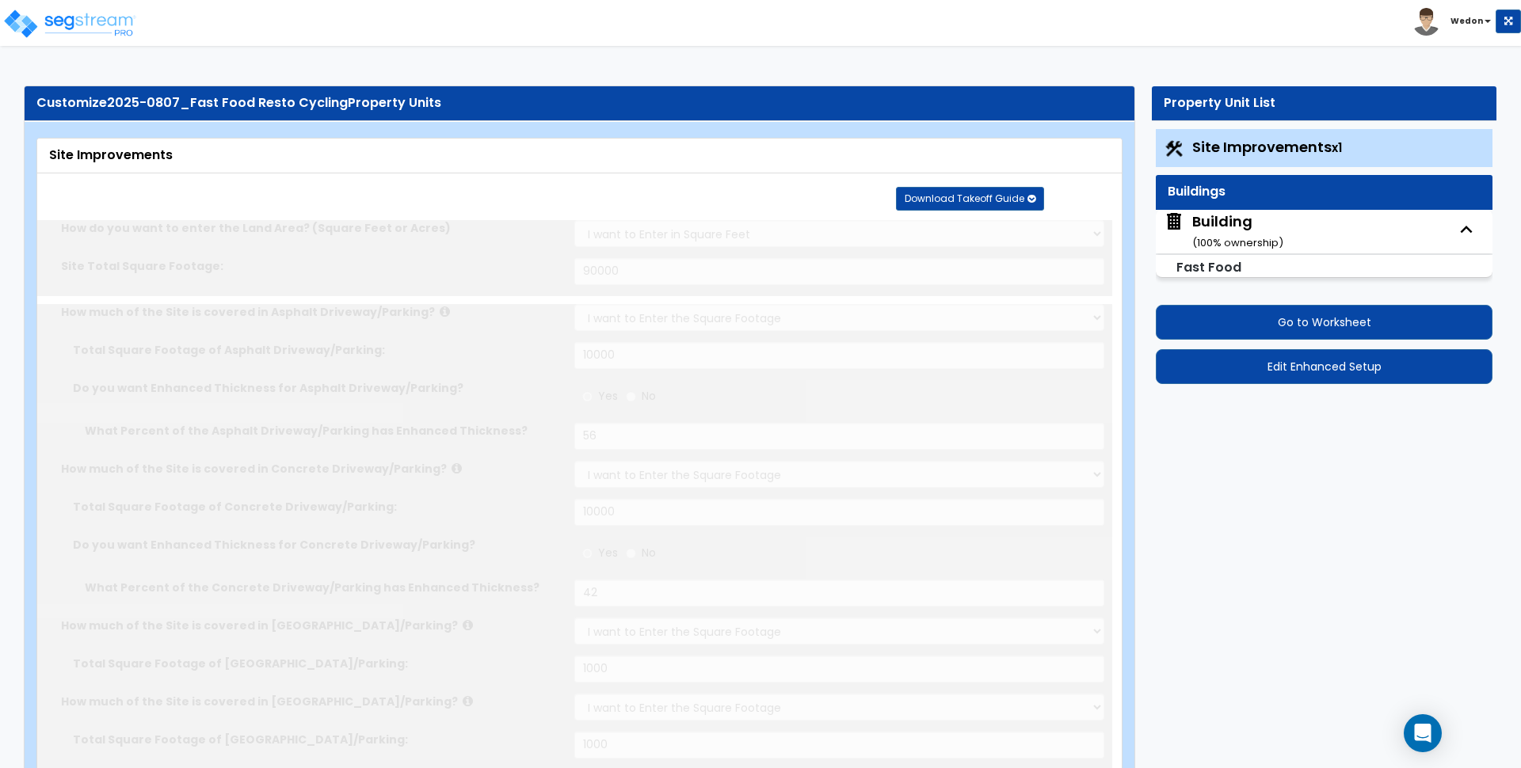
type input "4"
type input "25"
radio input "true"
type input "4"
type input "25"
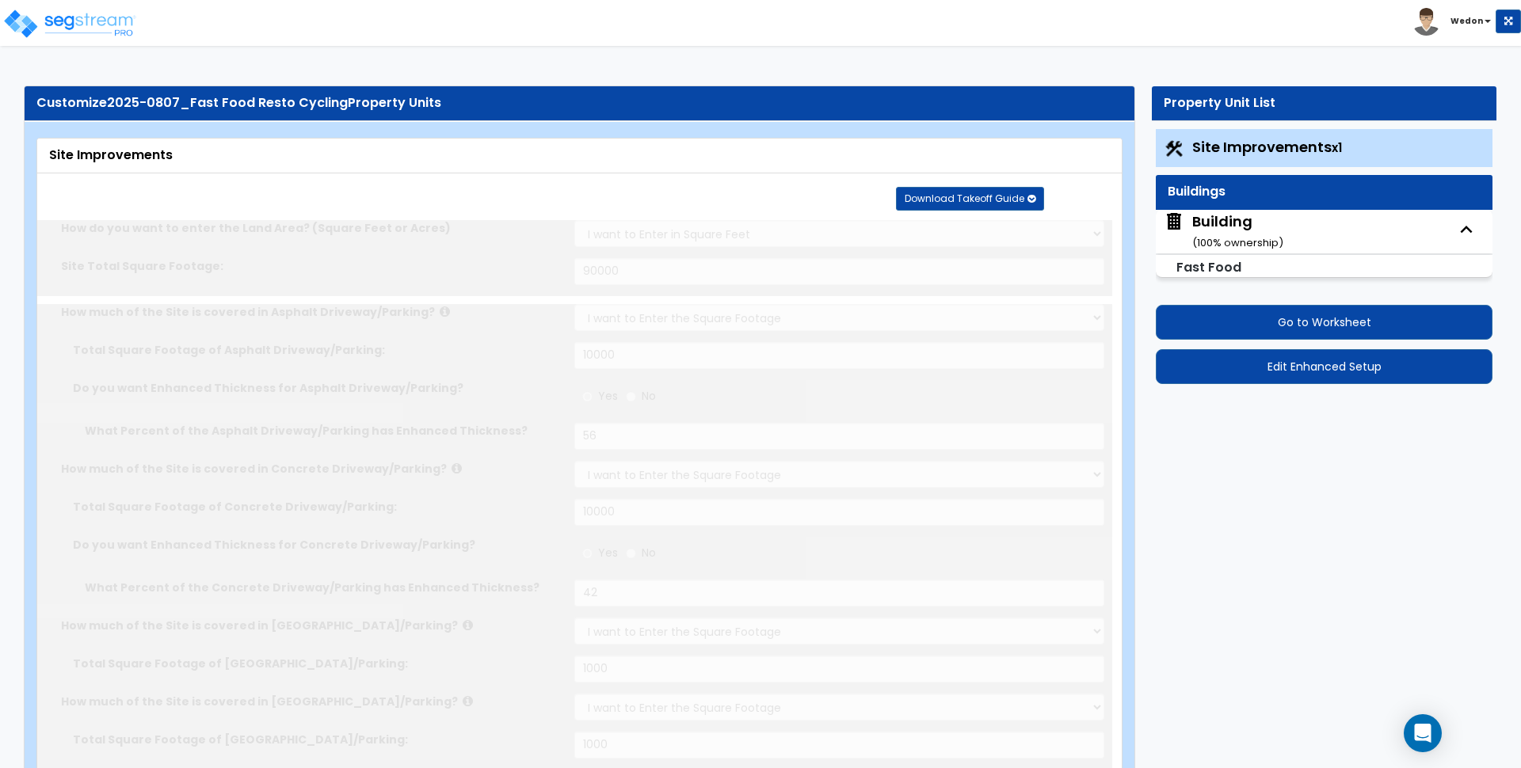
select select "2"
type input "1000"
radio input "true"
type input "1"
select select "2"
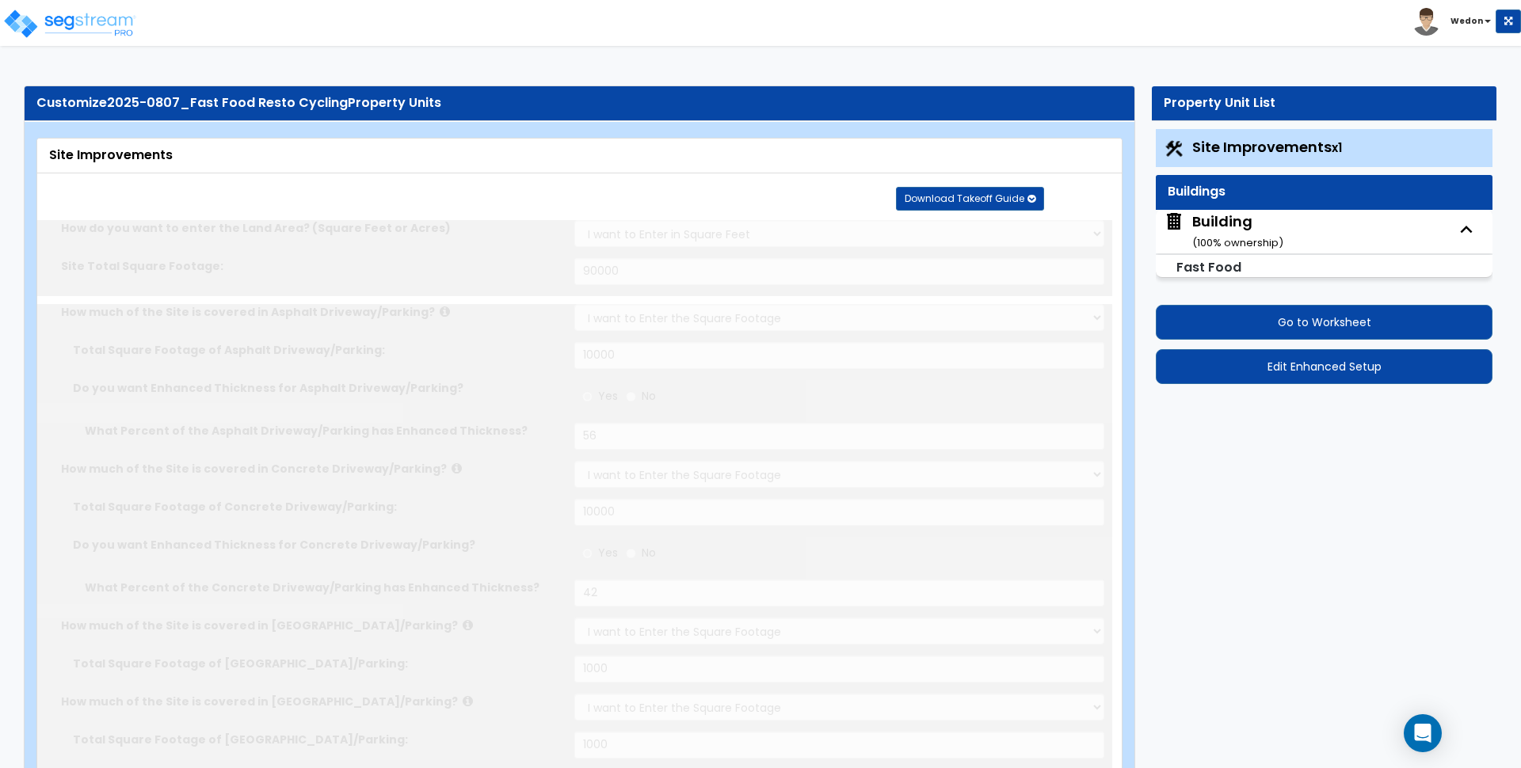
radio input "true"
select select "1"
select select "5"
radio input "true"
type input "12"
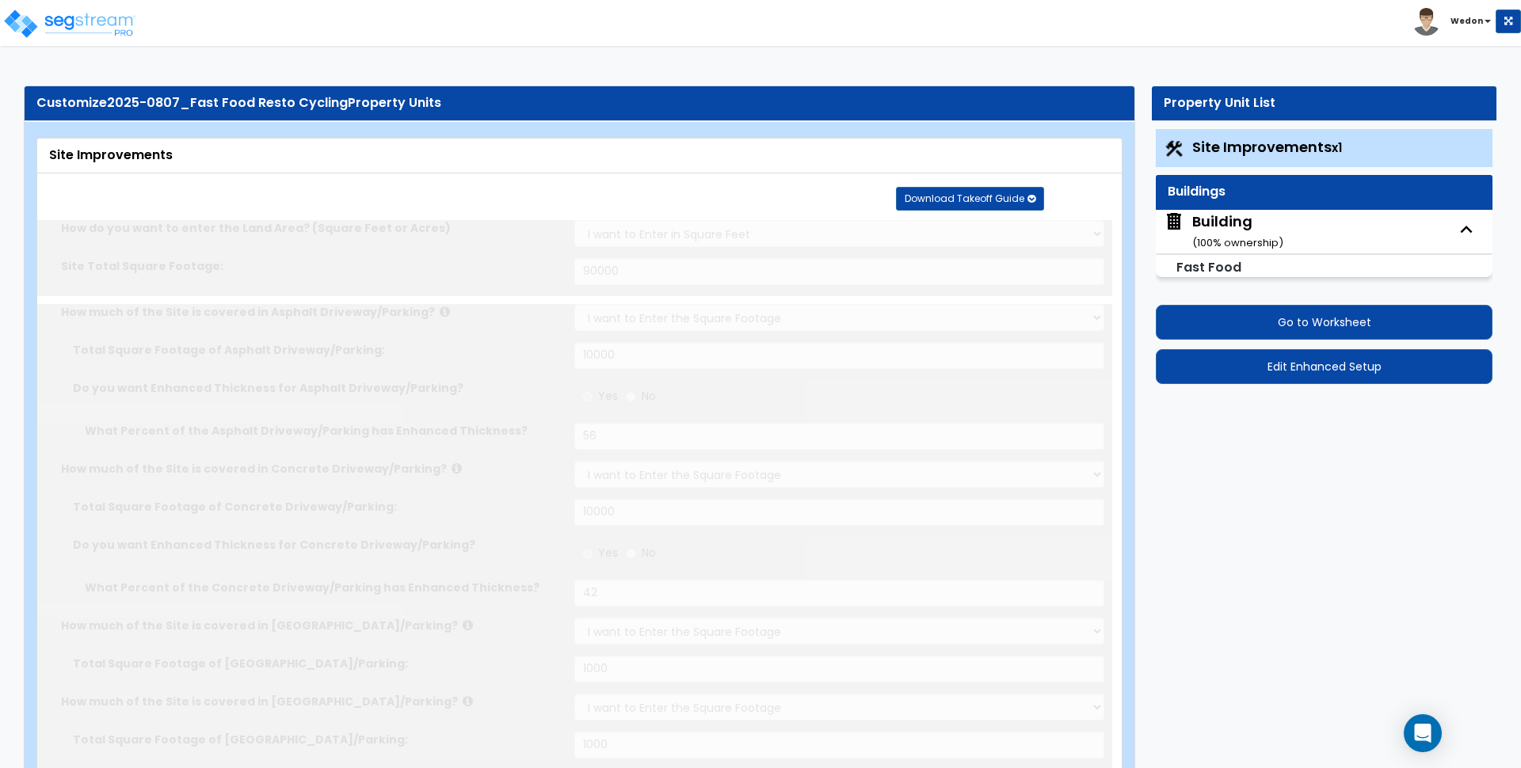
radio input "true"
type input "10"
radio input "true"
type input "1"
type input "500"
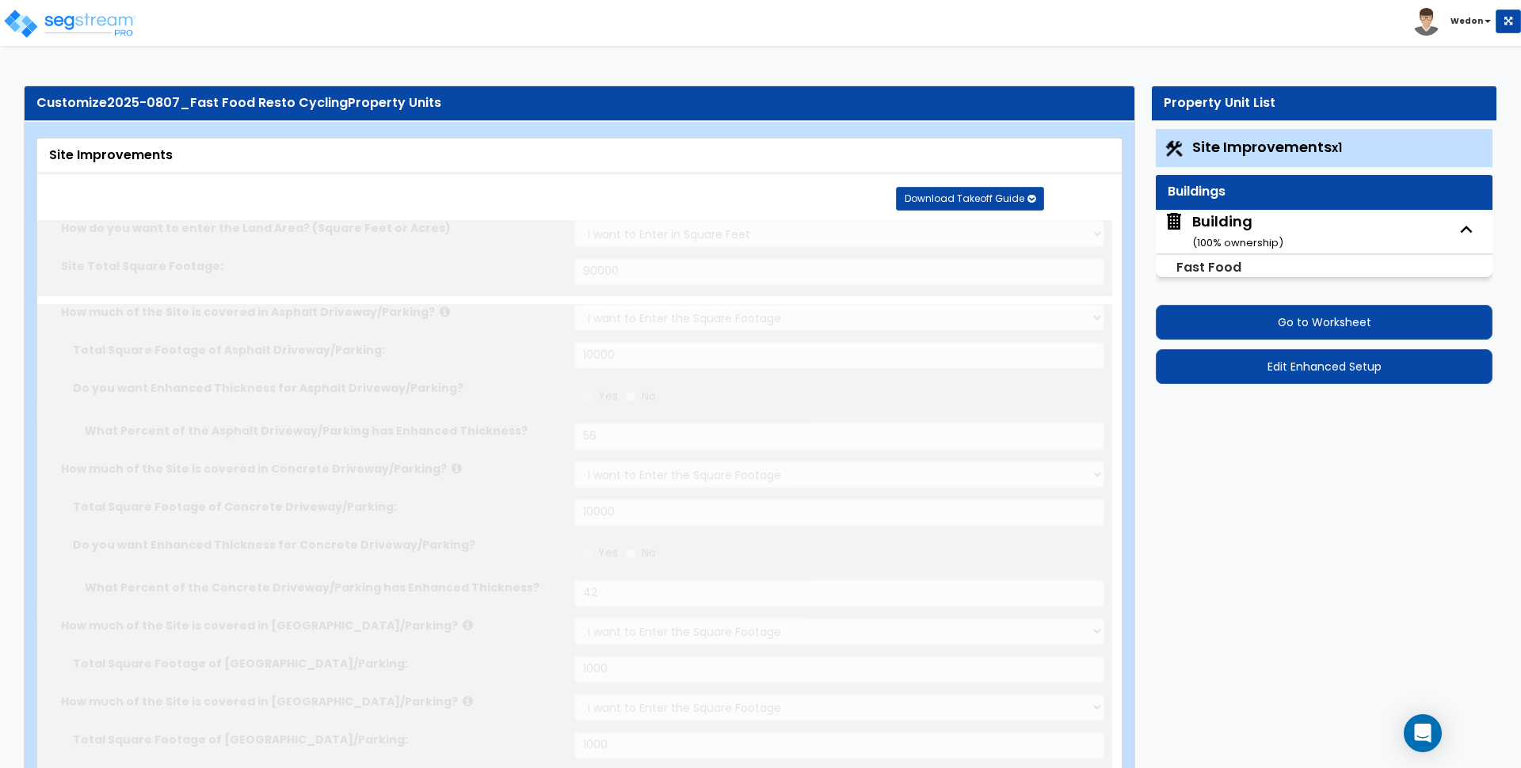
type input "10"
select select "1"
select select "2"
radio input "true"
select select "2"
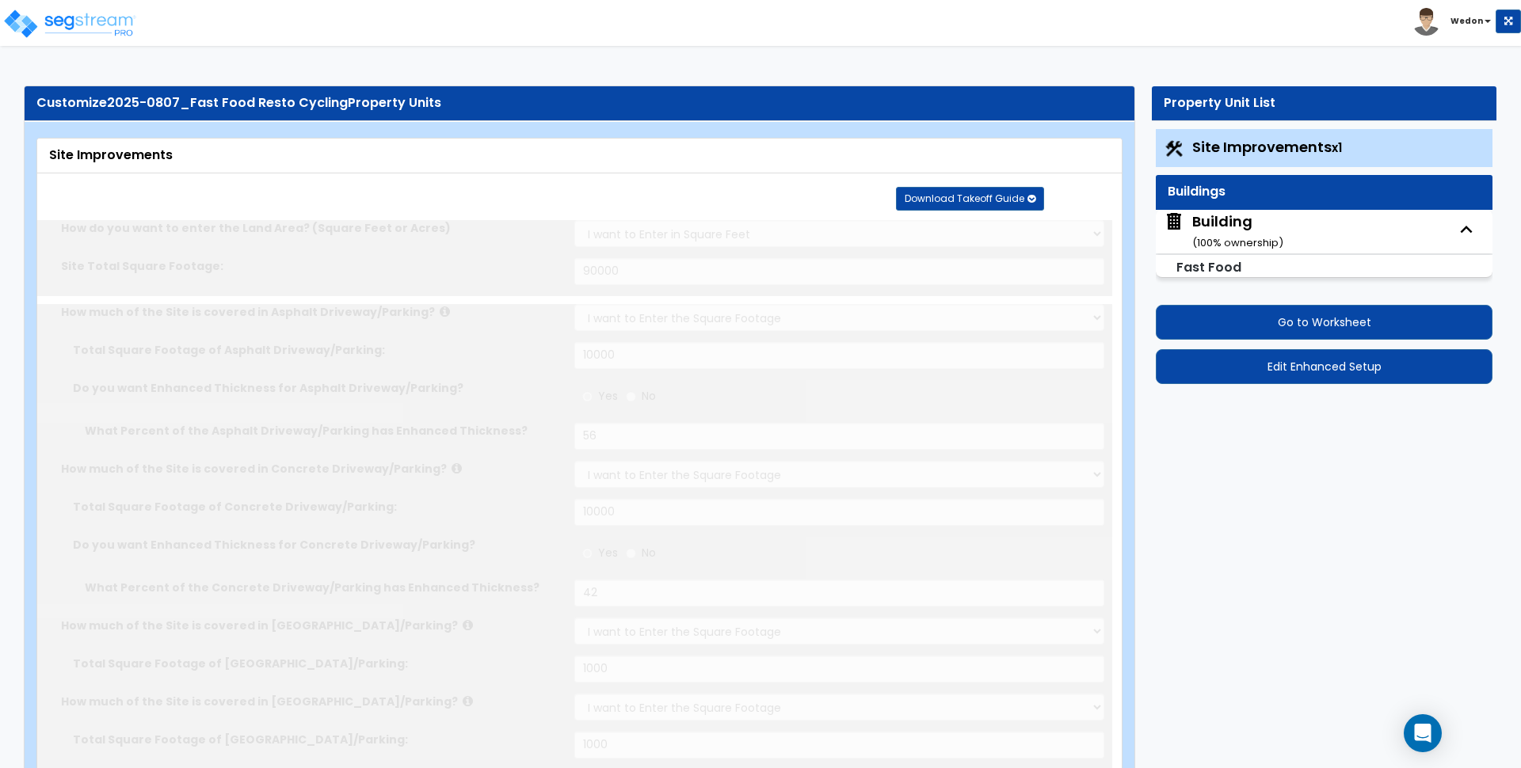
select select "1"
type input "4"
select select "2"
type input "3"
radio input "true"
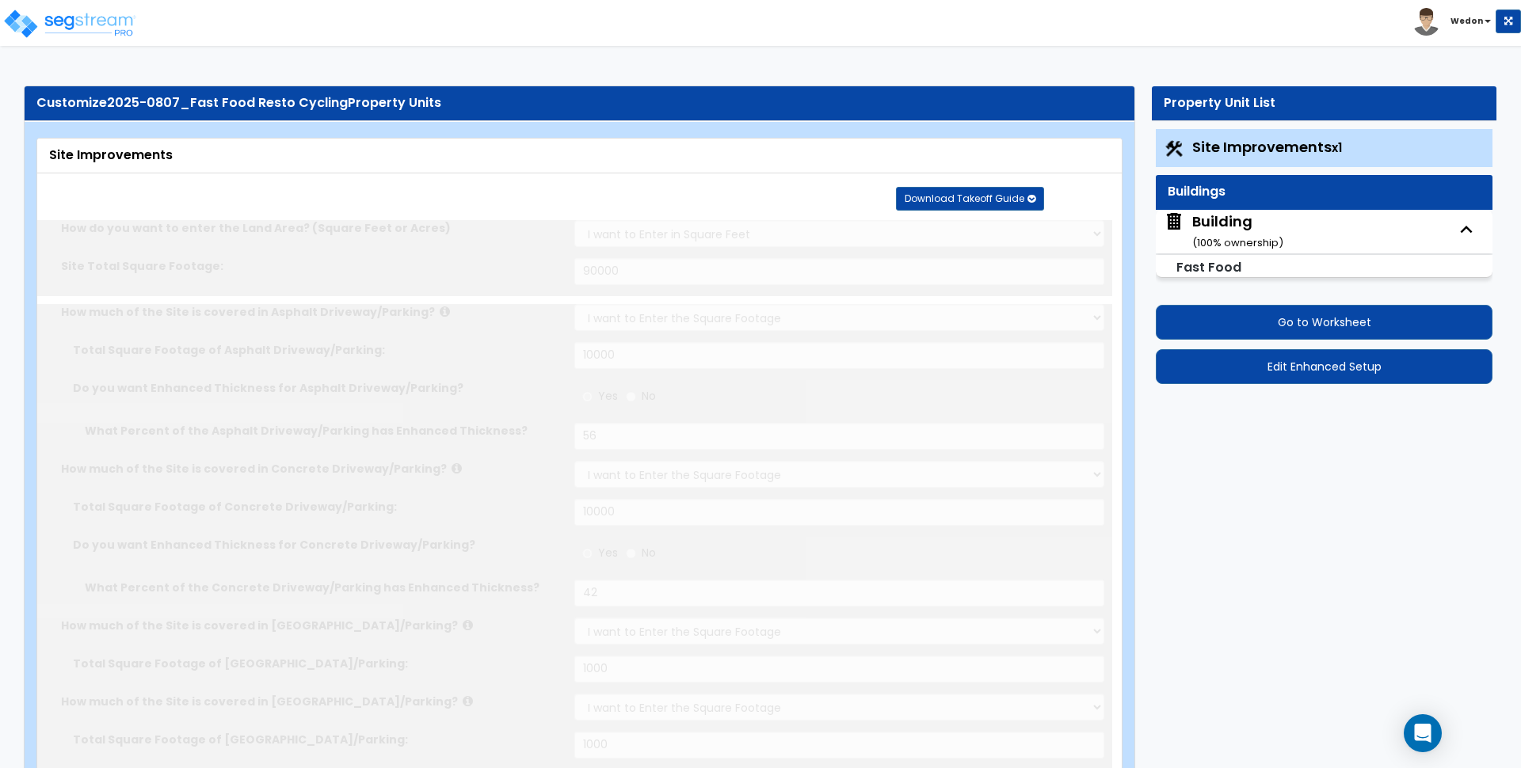
type input "1"
type input "500"
select select "8"
select select "2"
select select "1"
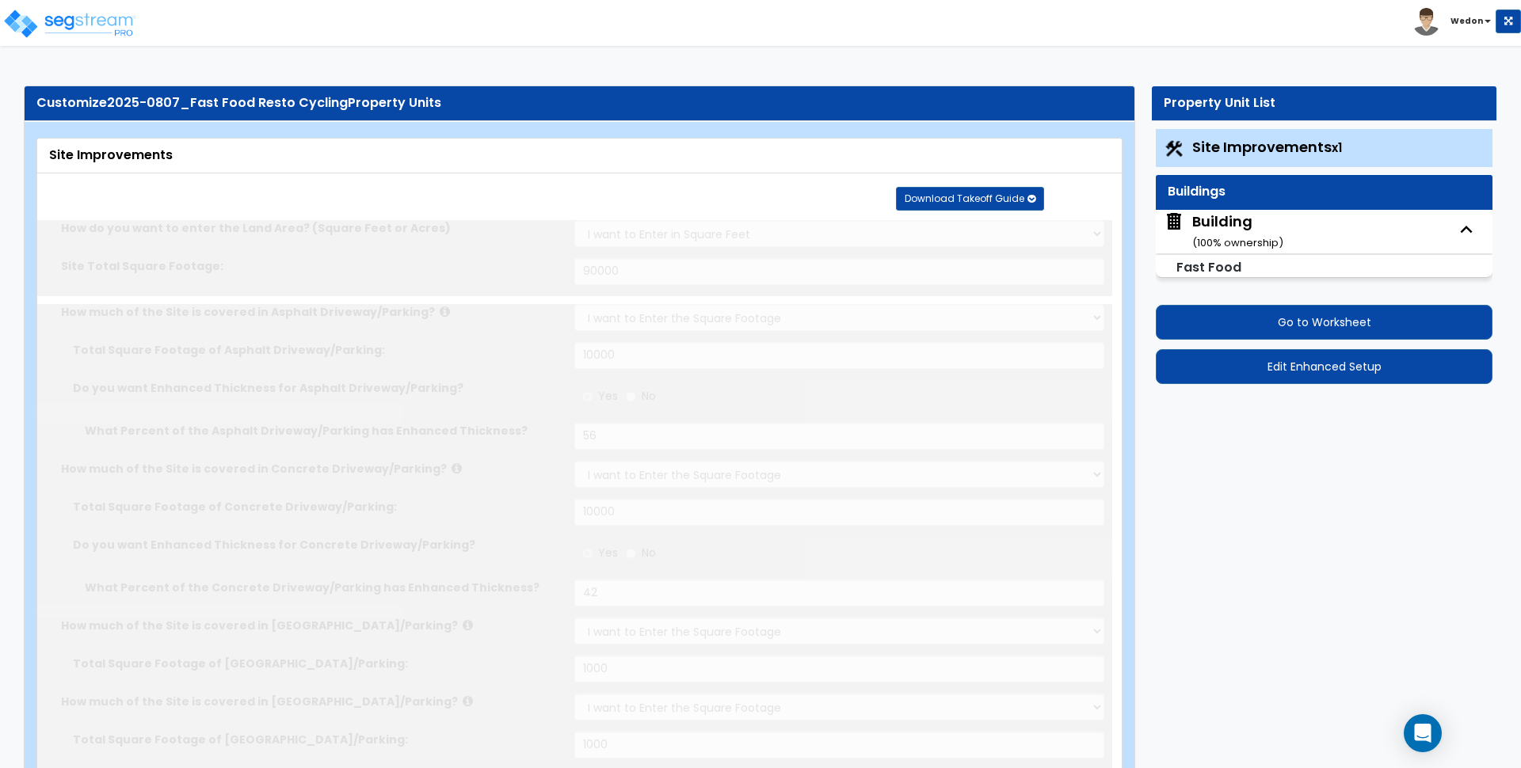
select select "3"
select select "11"
type input "35"
select select "12"
type input "25"
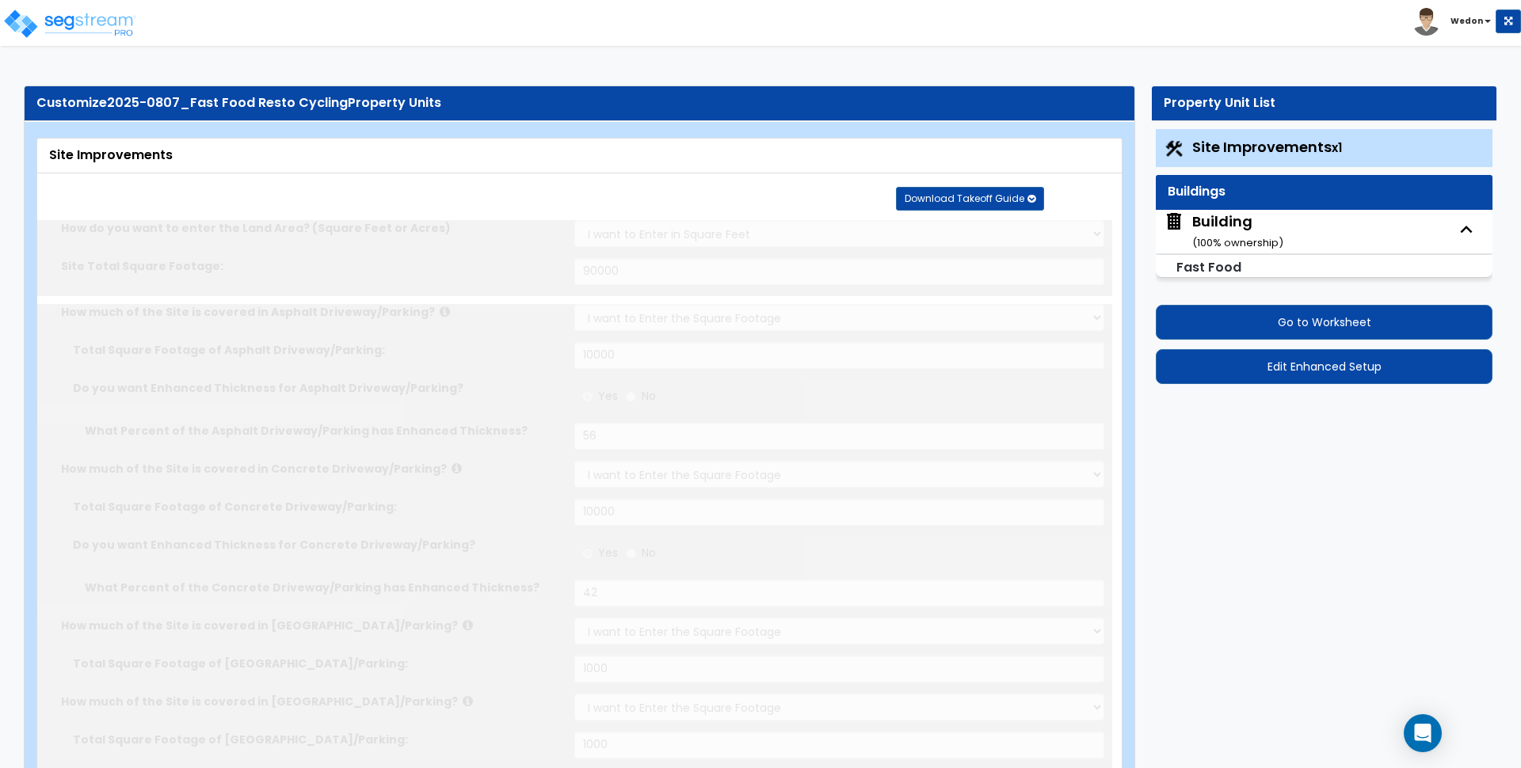
select select "13"
radio input "true"
select select "2"
type input "1"
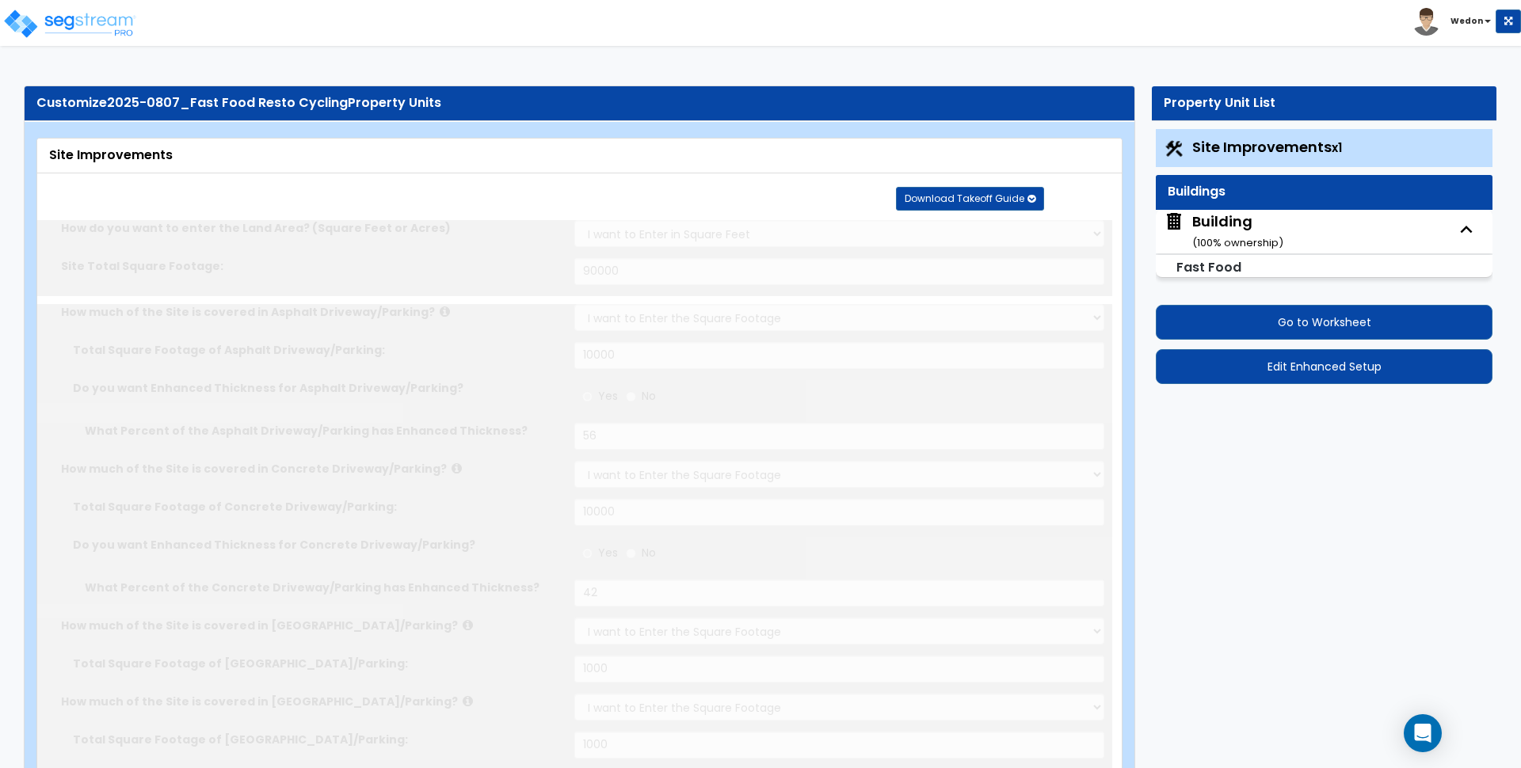
type input "1"
select select "1"
select select "3"
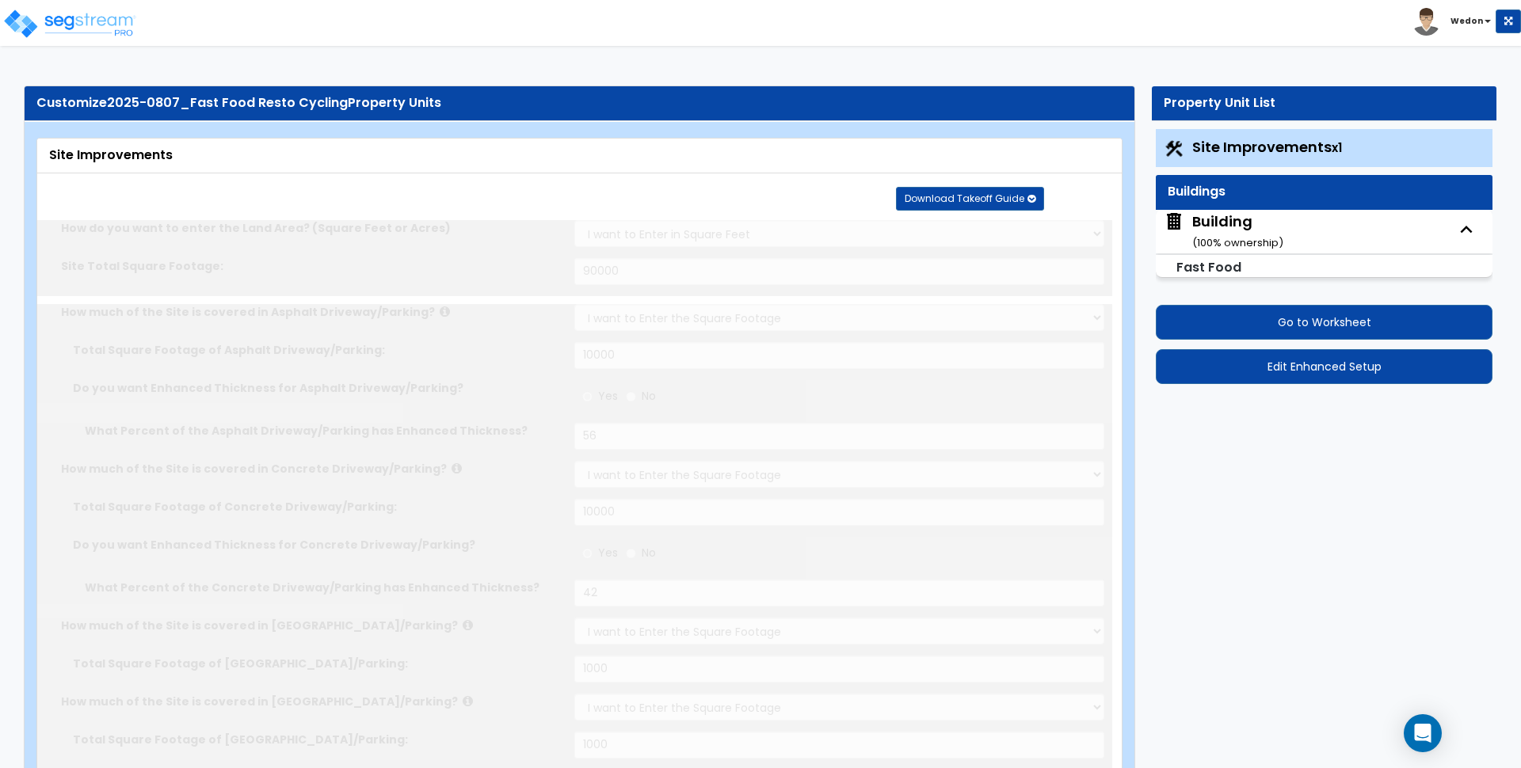
radio input "true"
select select "1"
type input "25"
select select "2"
type input "3"
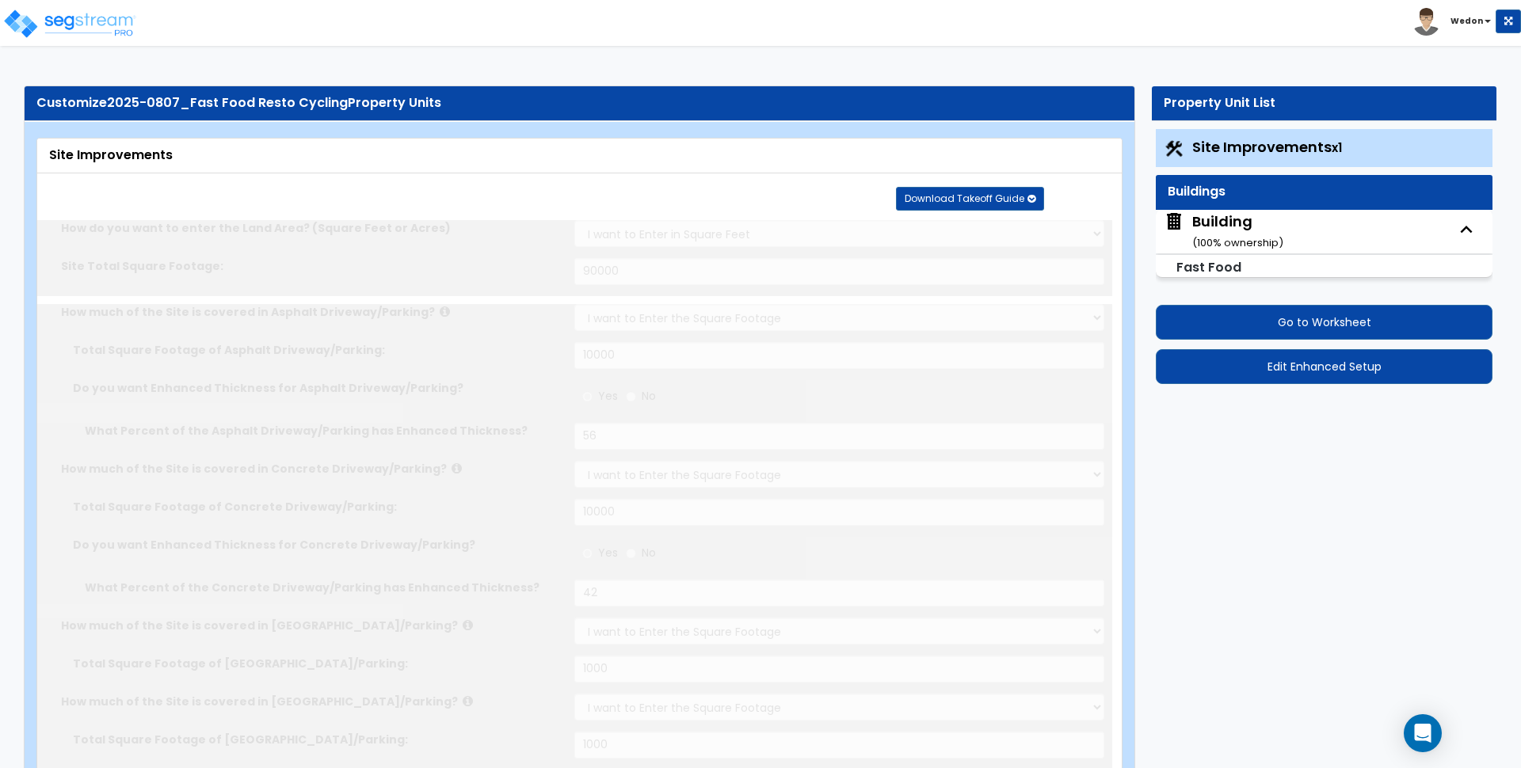
select select "3"
type input "10"
select select "2"
type input "4"
radio input "true"
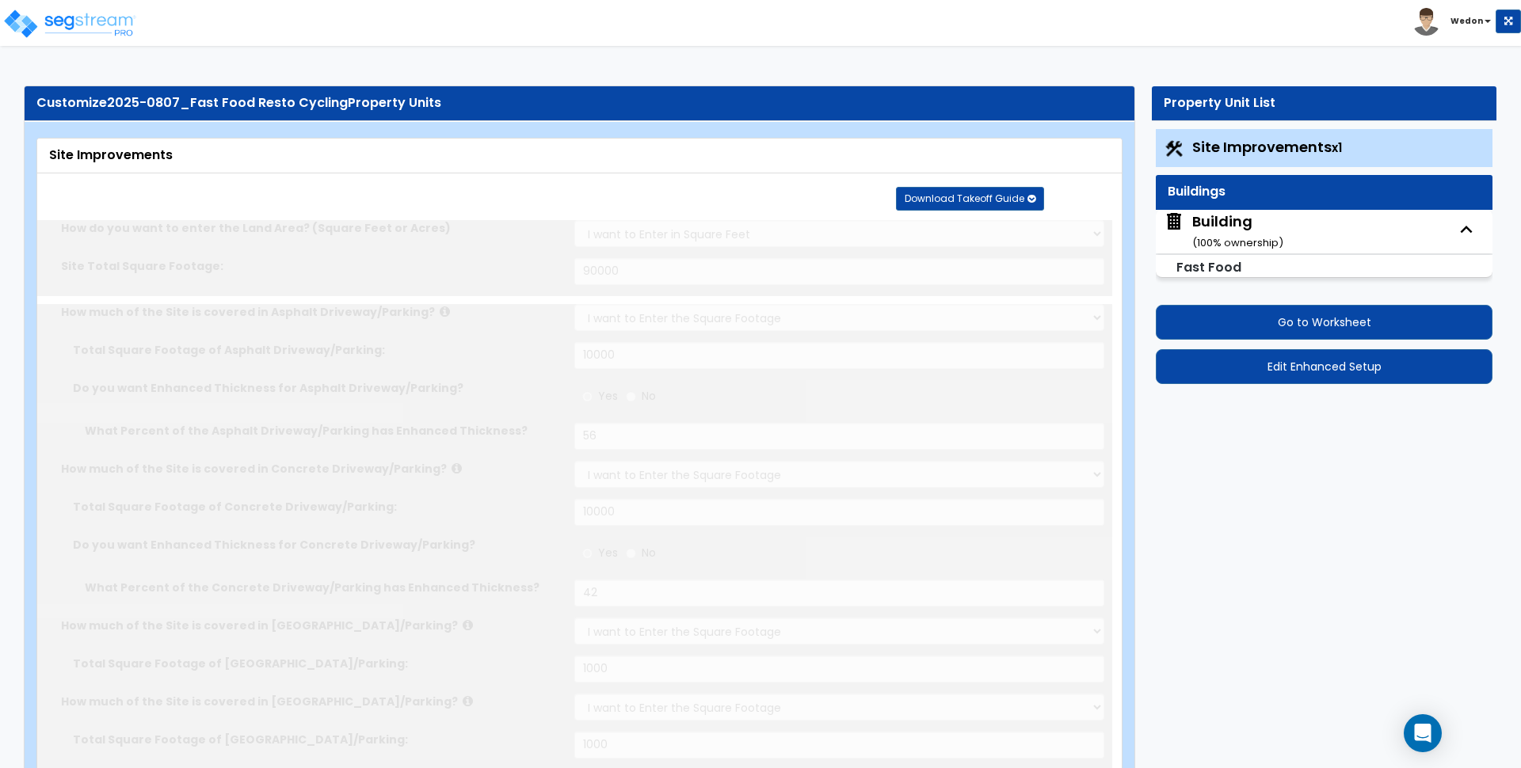
select select "1"
select select "2"
type input "5"
type input "10"
select select "3"
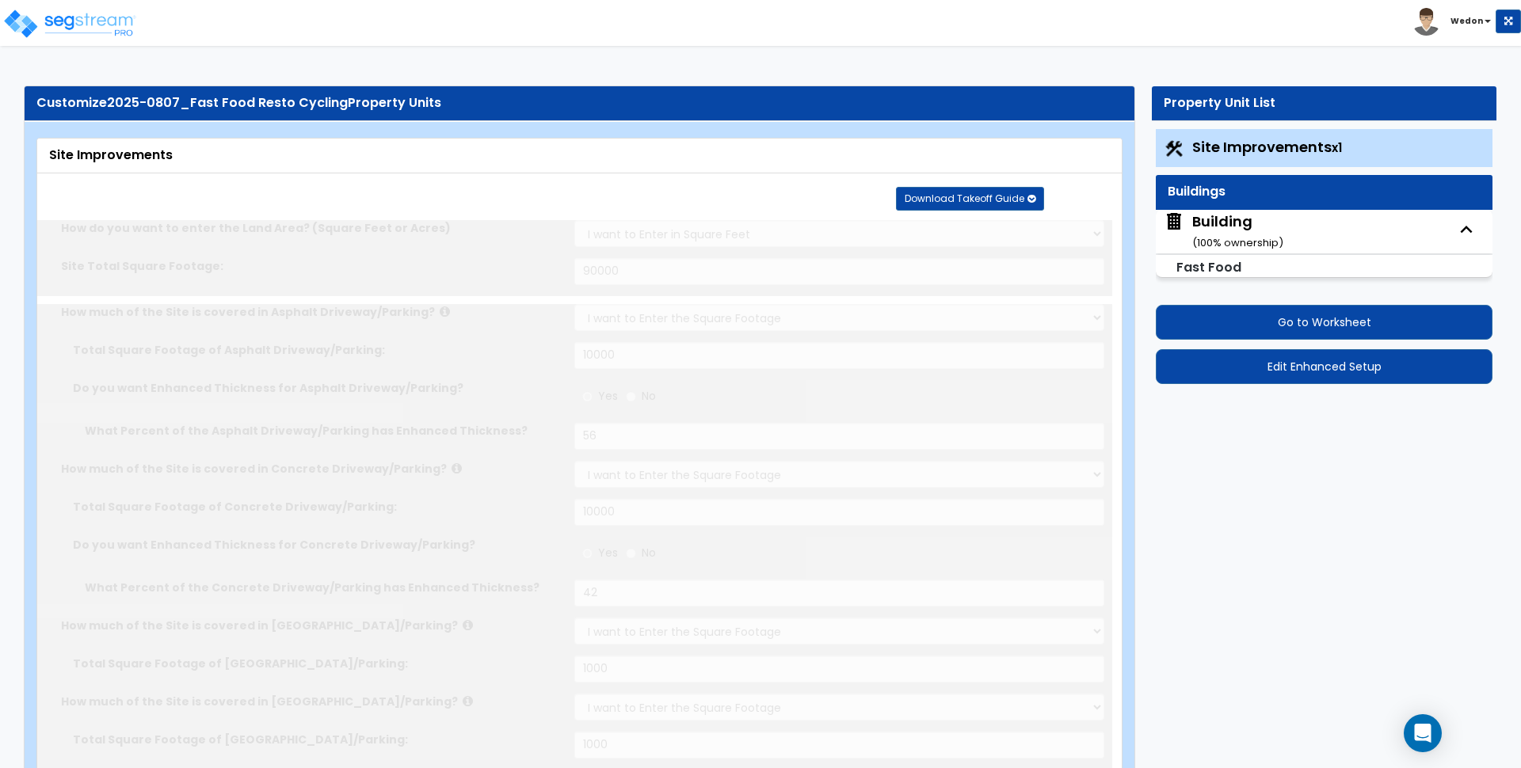
select select "5"
select select "1"
radio input "true"
type input "1"
type input "1000"
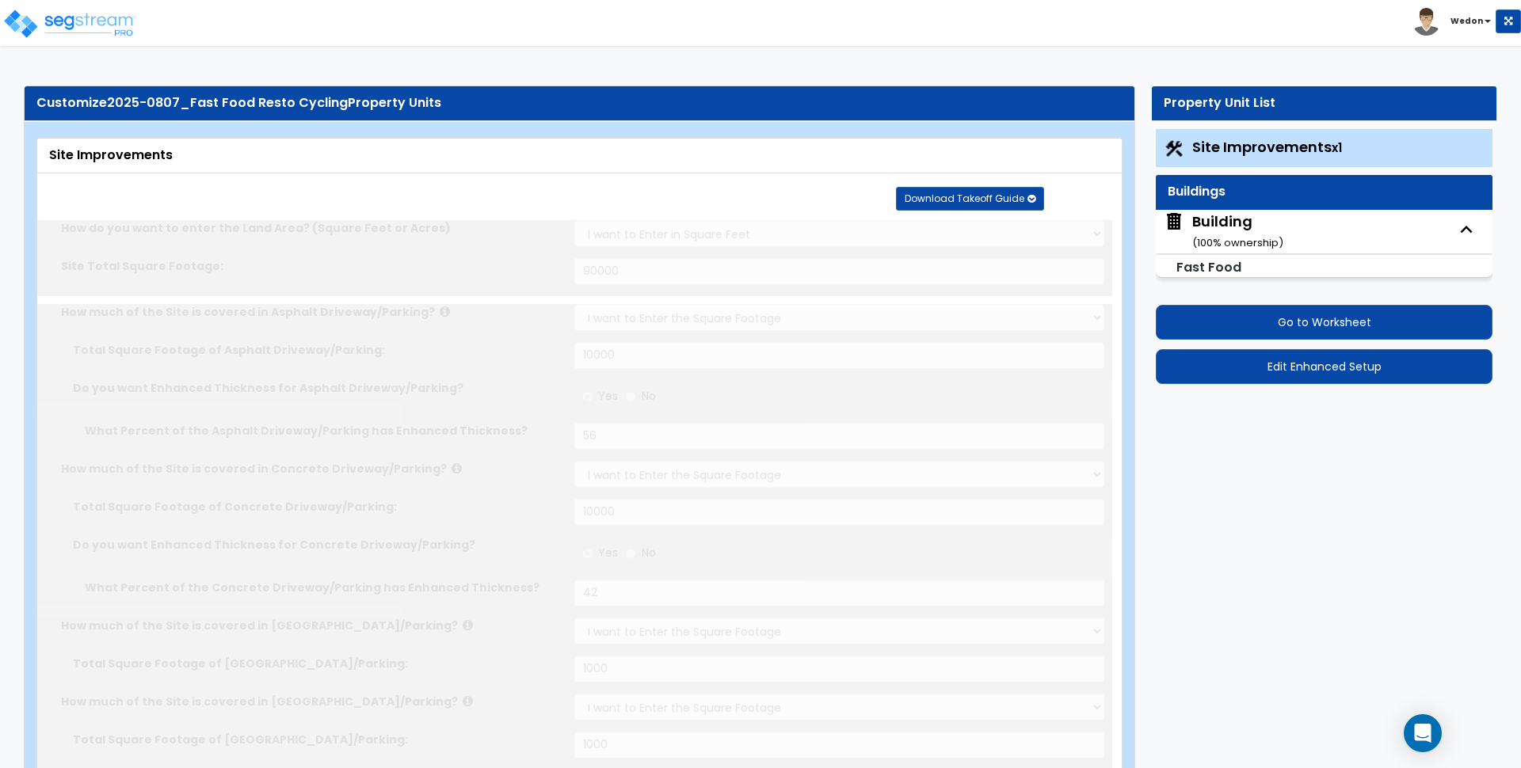
click at [585, 40] on div "Toggle navigation Wedon" at bounding box center [760, 23] width 1521 height 46
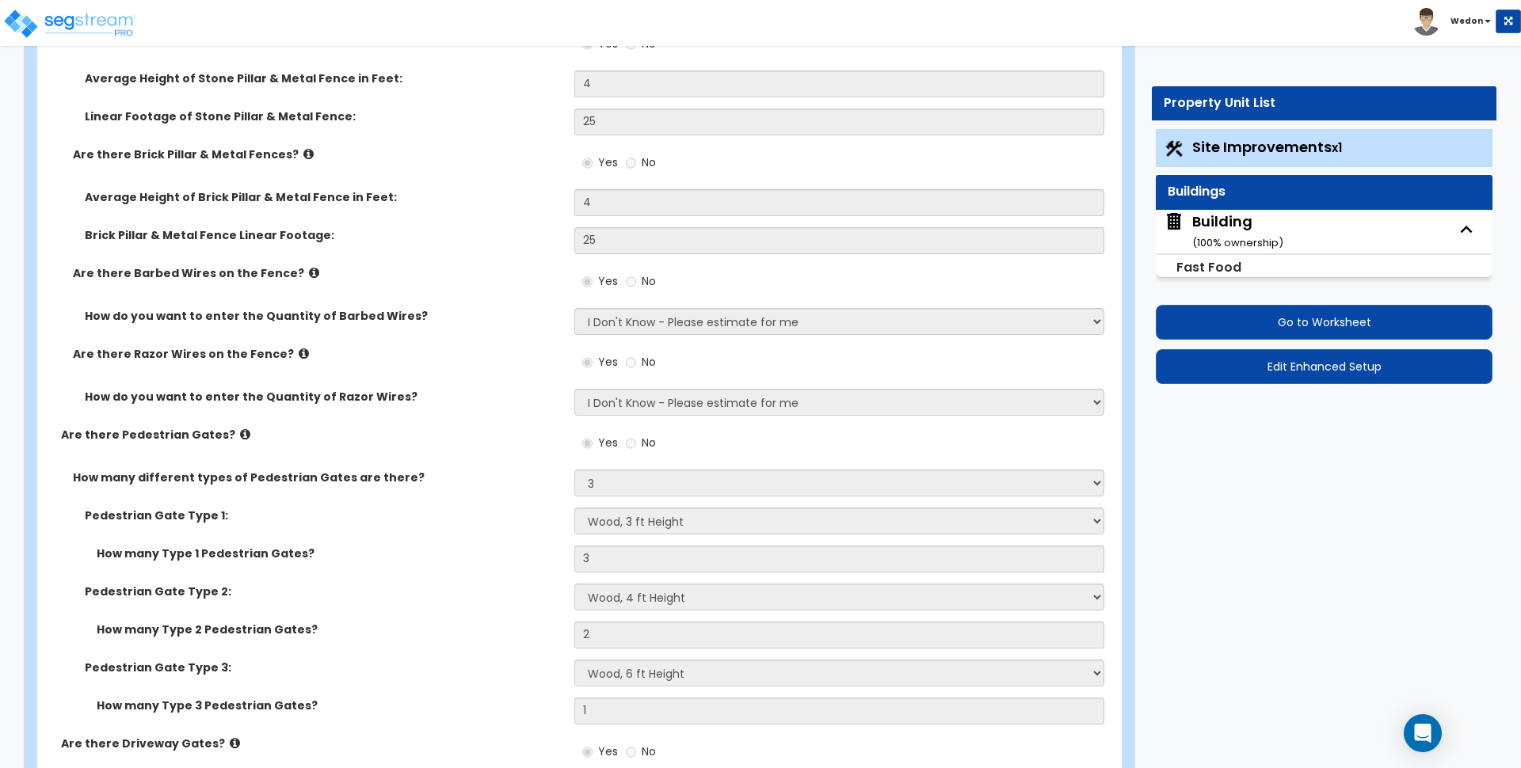
scroll to position [4654, 0]
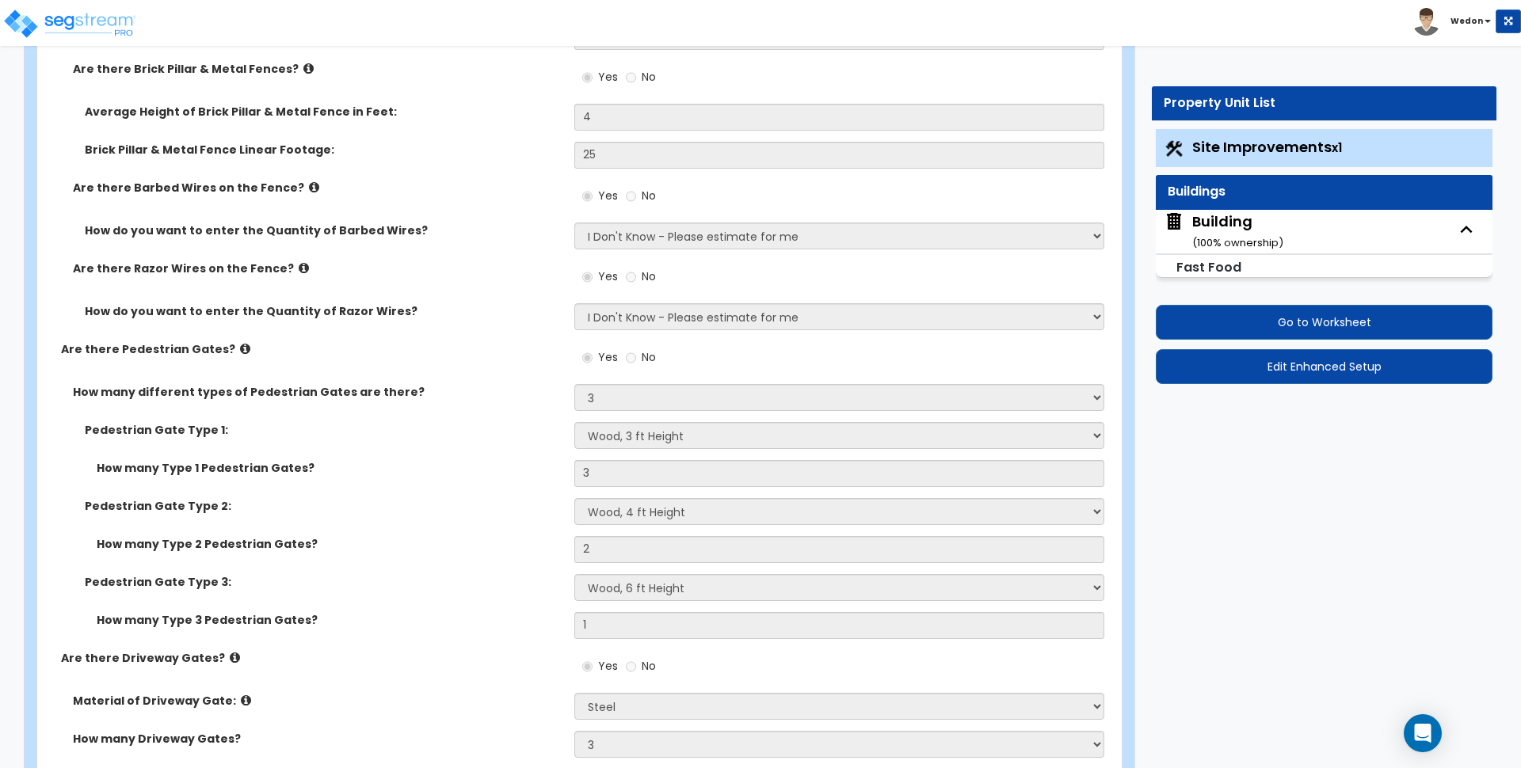
click at [489, 301] on div "Are there Razor Wires on the Fence? Yes No" at bounding box center [574, 282] width 1075 height 43
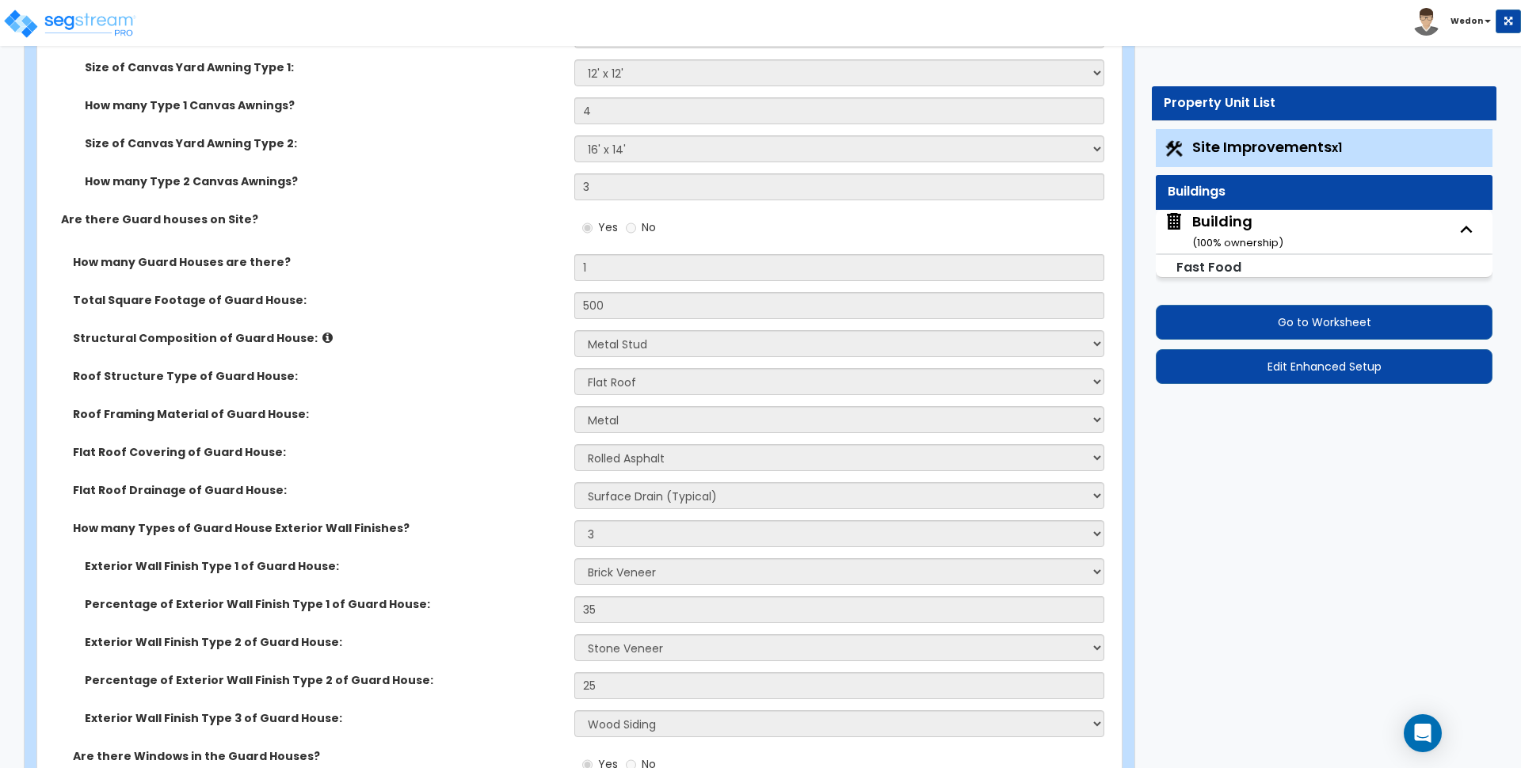
scroll to position [7044, 0]
